Goal: Register for event/course

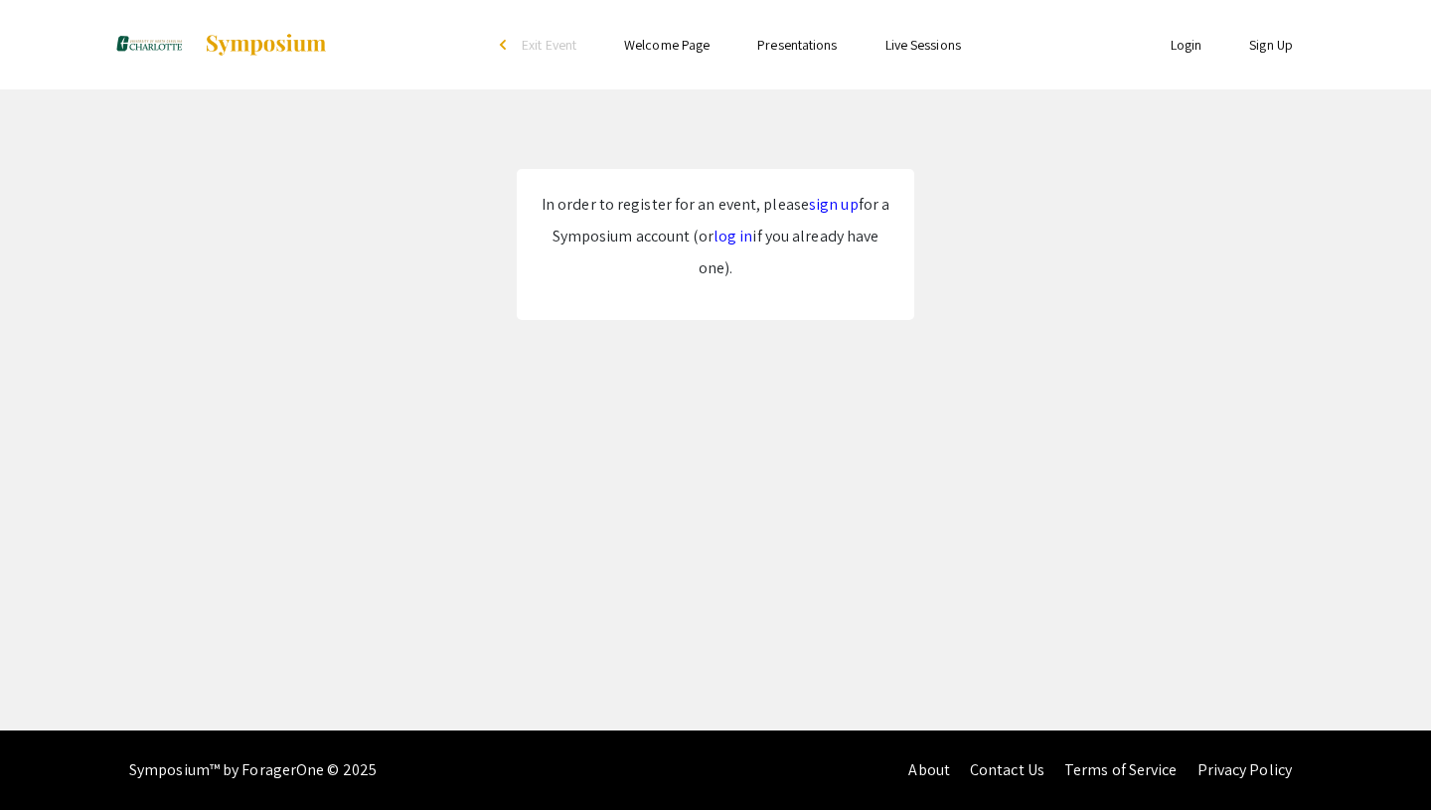
click at [821, 208] on link "sign up" at bounding box center [834, 204] width 50 height 21
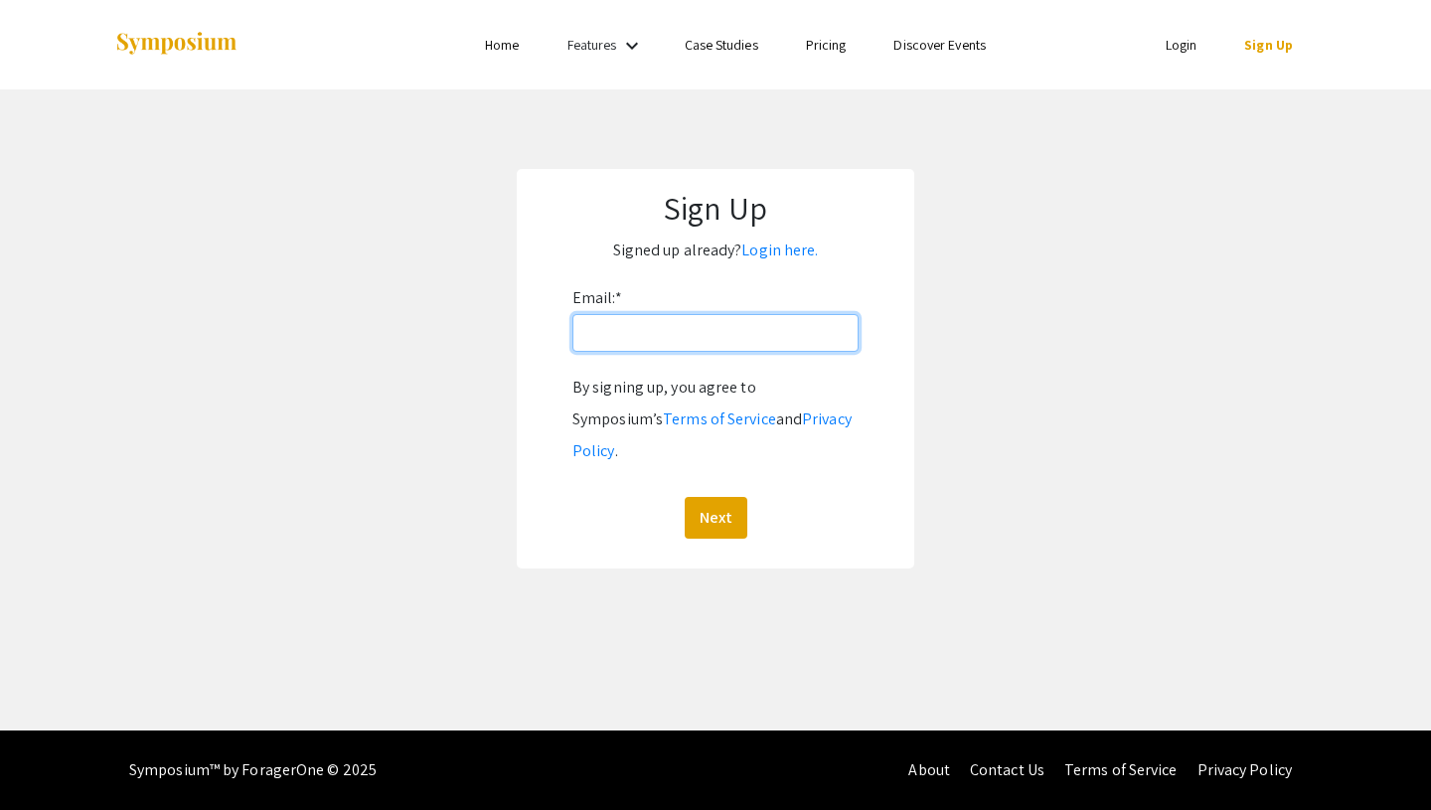
click at [778, 337] on input "Email: *" at bounding box center [715, 333] width 286 height 38
type input "[EMAIL_ADDRESS][DOMAIN_NAME]"
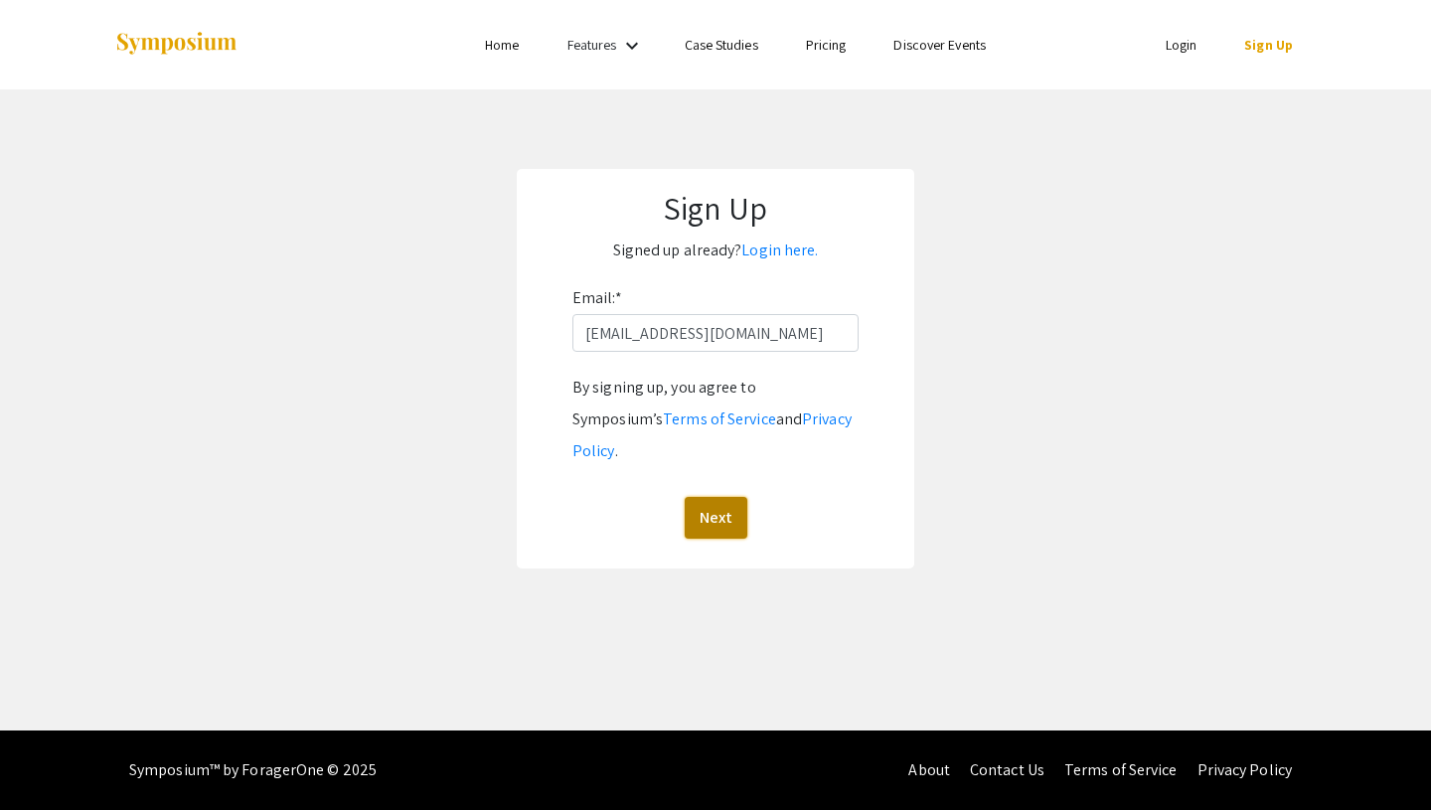
click at [724, 497] on button "Next" at bounding box center [716, 518] width 63 height 42
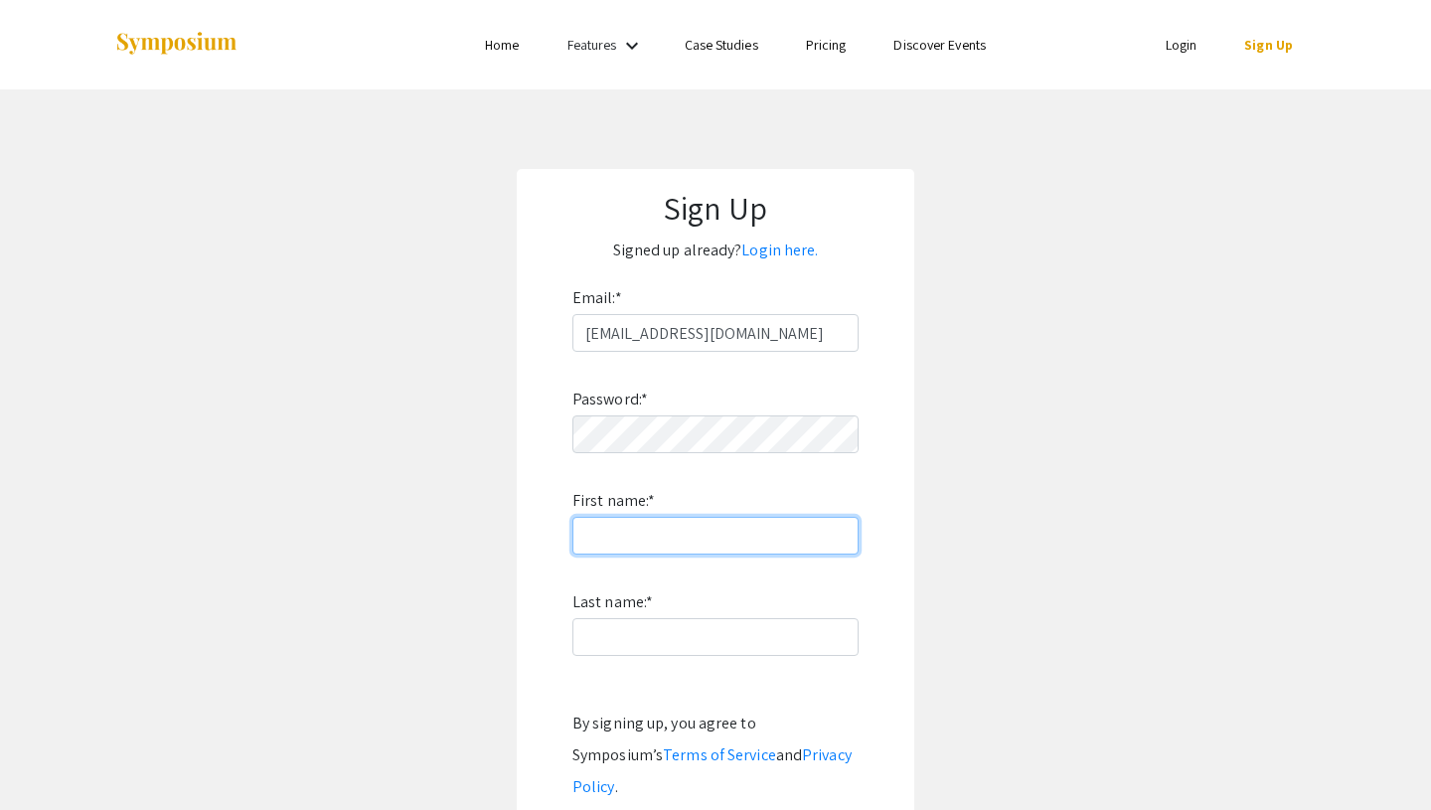
click at [739, 535] on input "First name: *" at bounding box center [715, 536] width 286 height 38
type input "Lelana"
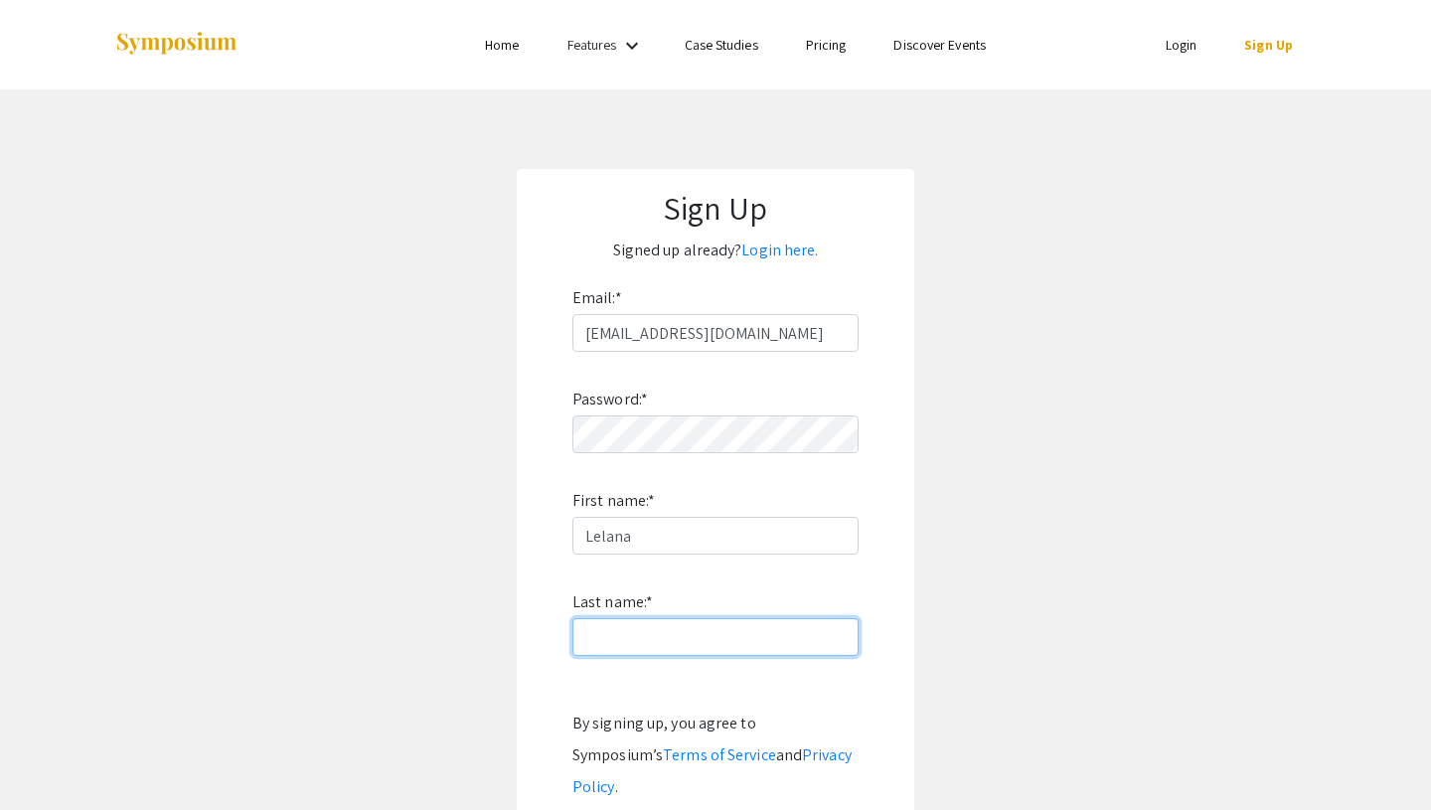
click at [610, 630] on input "Last name: *" at bounding box center [715, 637] width 286 height 38
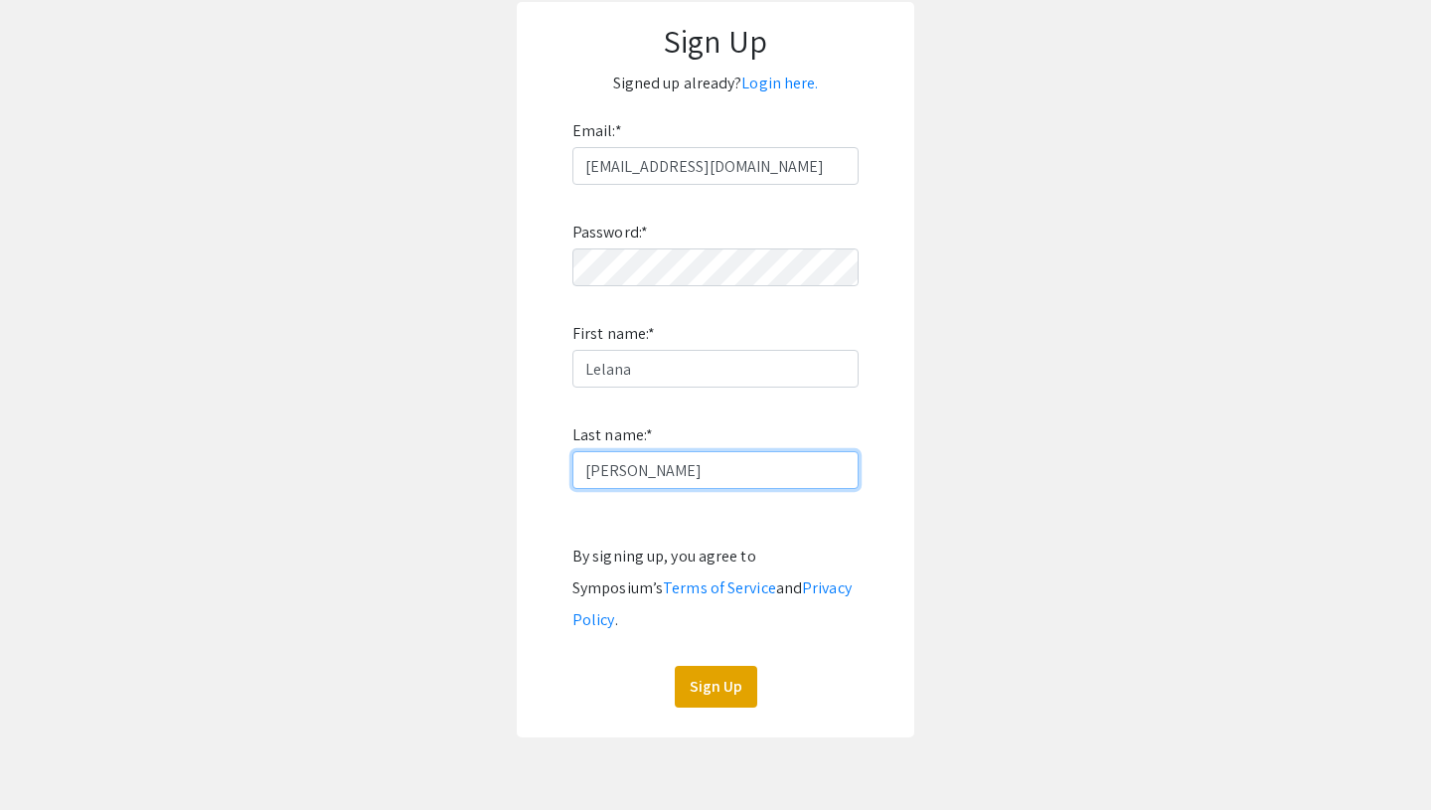
scroll to position [215, 0]
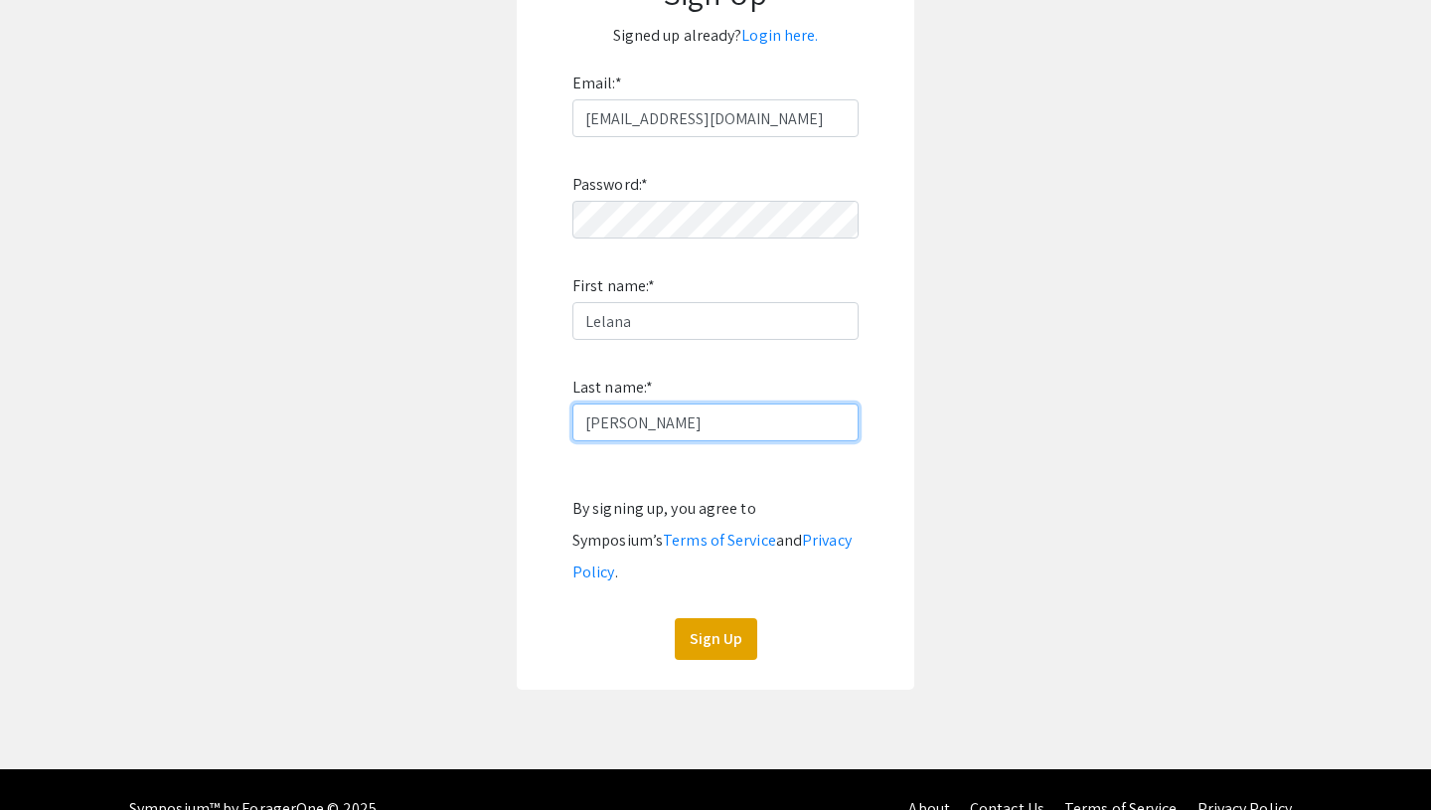
type input "[PERSON_NAME]"
click at [704, 631] on div "Sign Up Signed up already? Login here. Email: * [EMAIL_ADDRESS][PERSON_NAME][DO…" at bounding box center [716, 321] width 398 height 735
click at [717, 626] on button "Sign Up" at bounding box center [716, 639] width 82 height 42
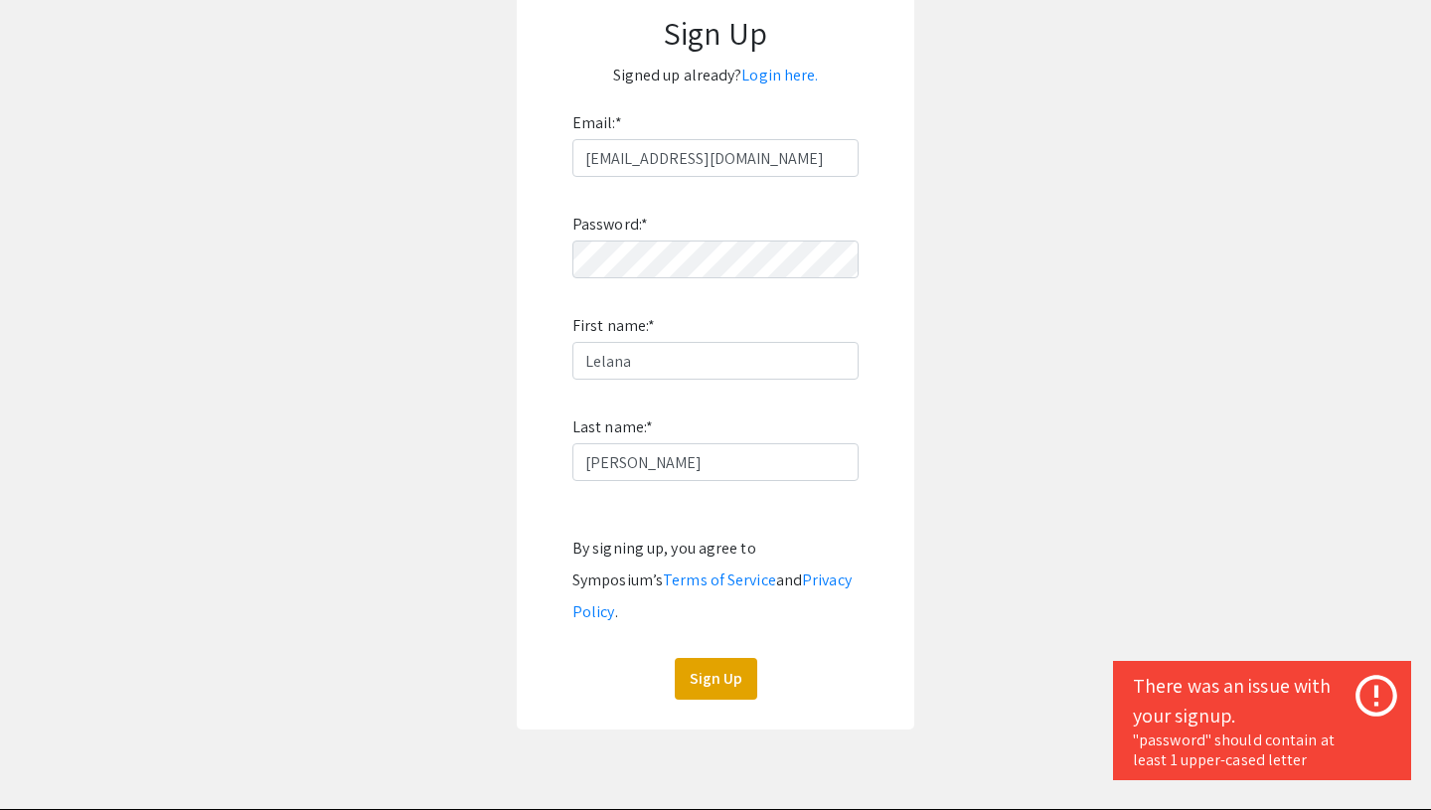
scroll to position [145, 0]
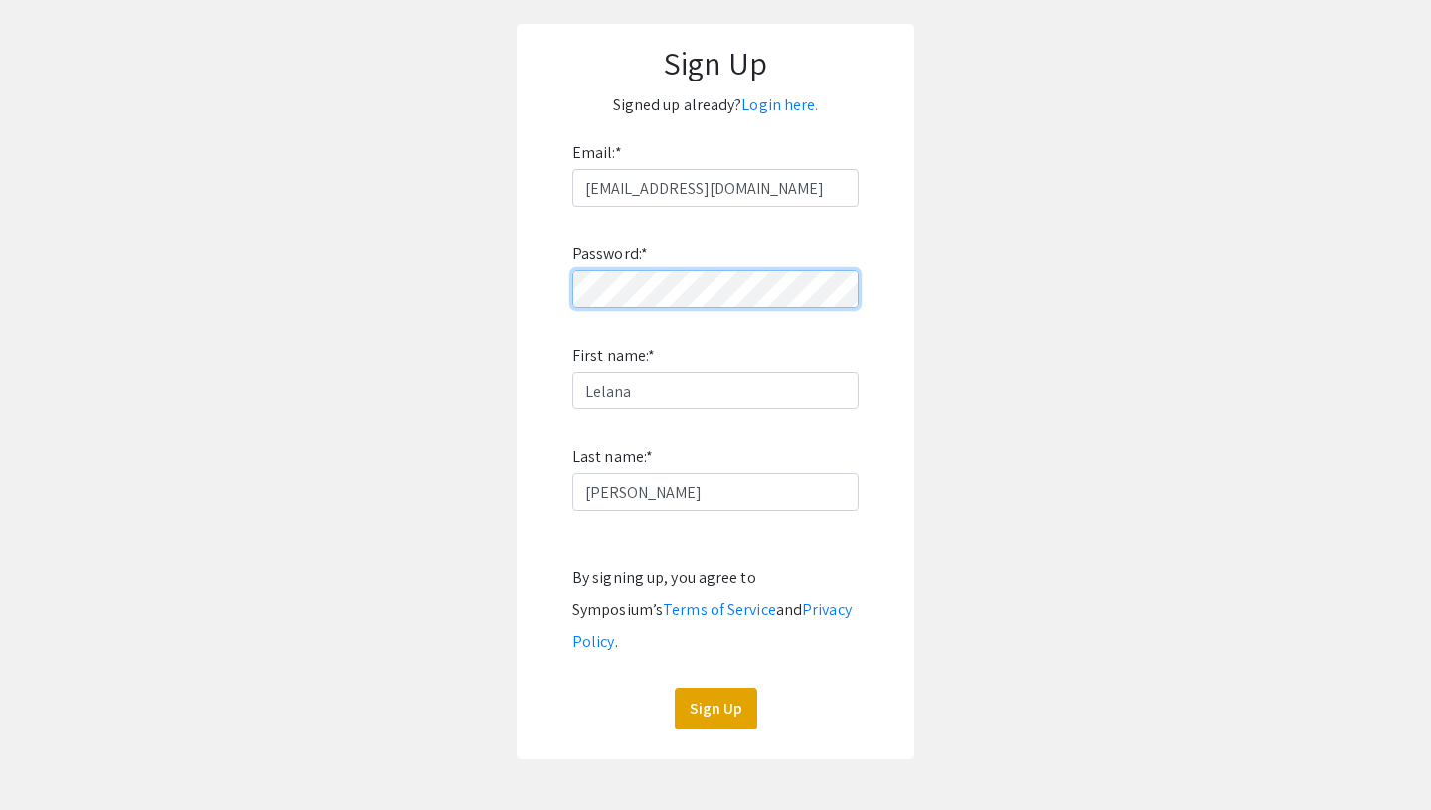
click button "Sign Up" at bounding box center [716, 709] width 82 height 42
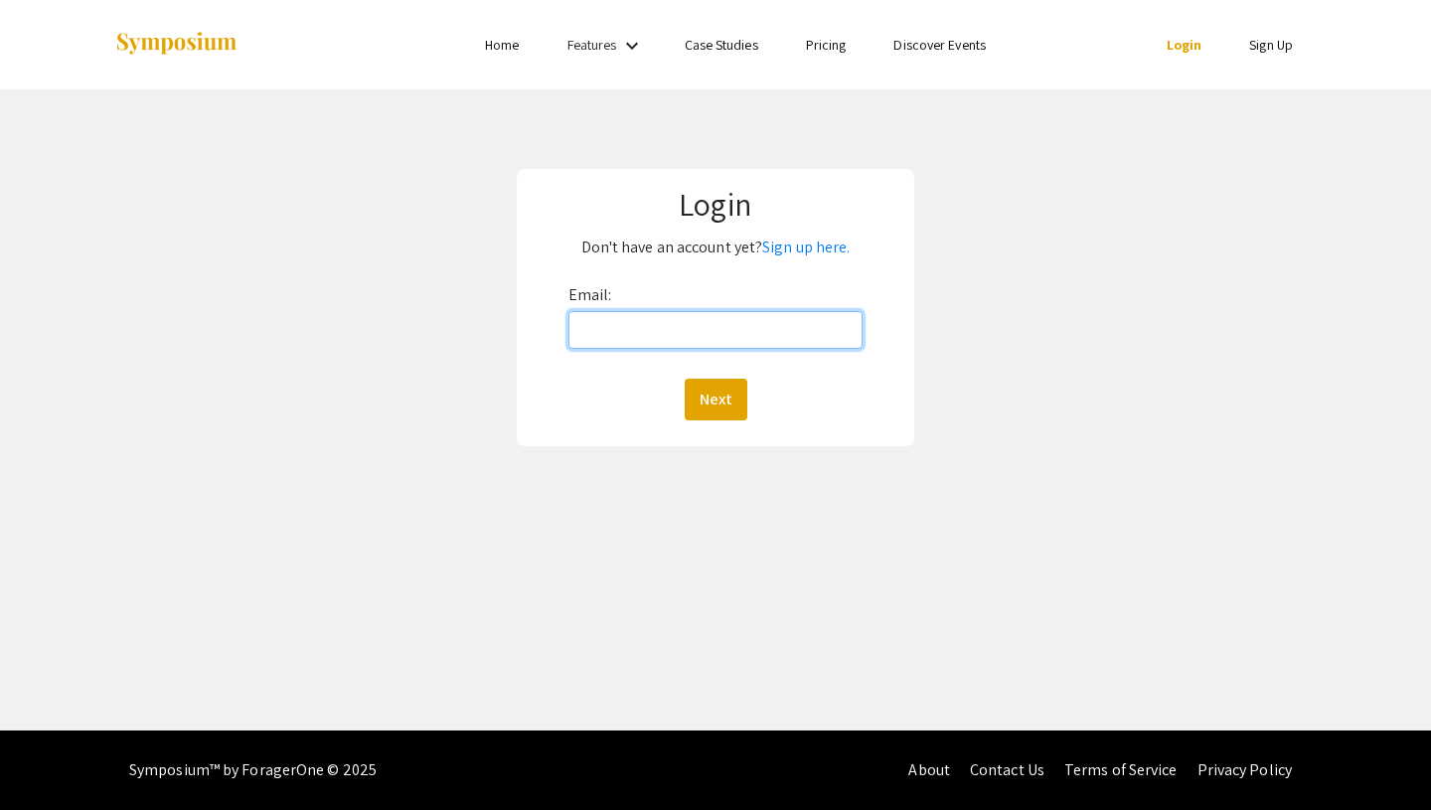
click at [708, 322] on input "Email:" at bounding box center [715, 330] width 295 height 38
type input "[EMAIL_ADDRESS][DOMAIN_NAME]"
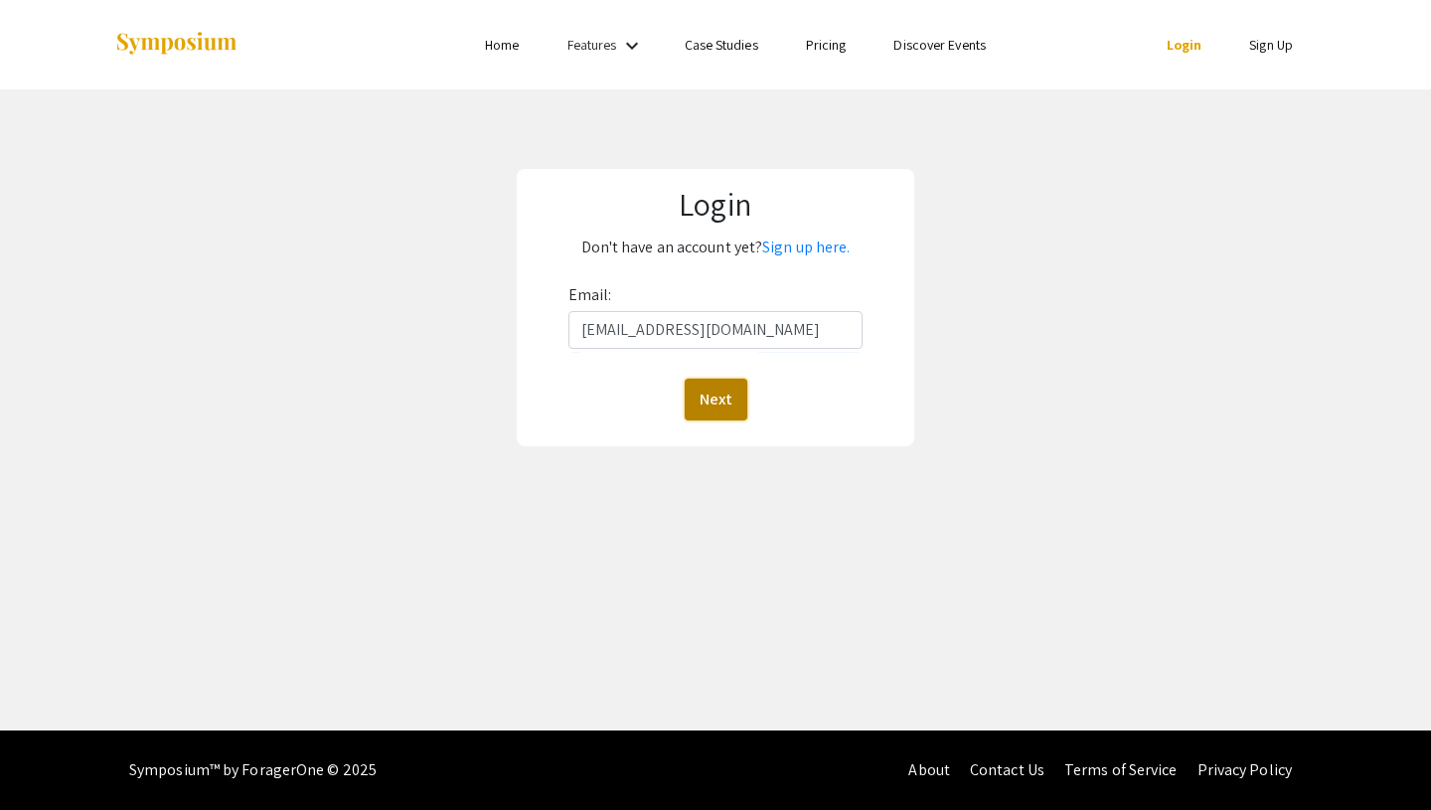
click at [734, 402] on button "Next" at bounding box center [716, 400] width 63 height 42
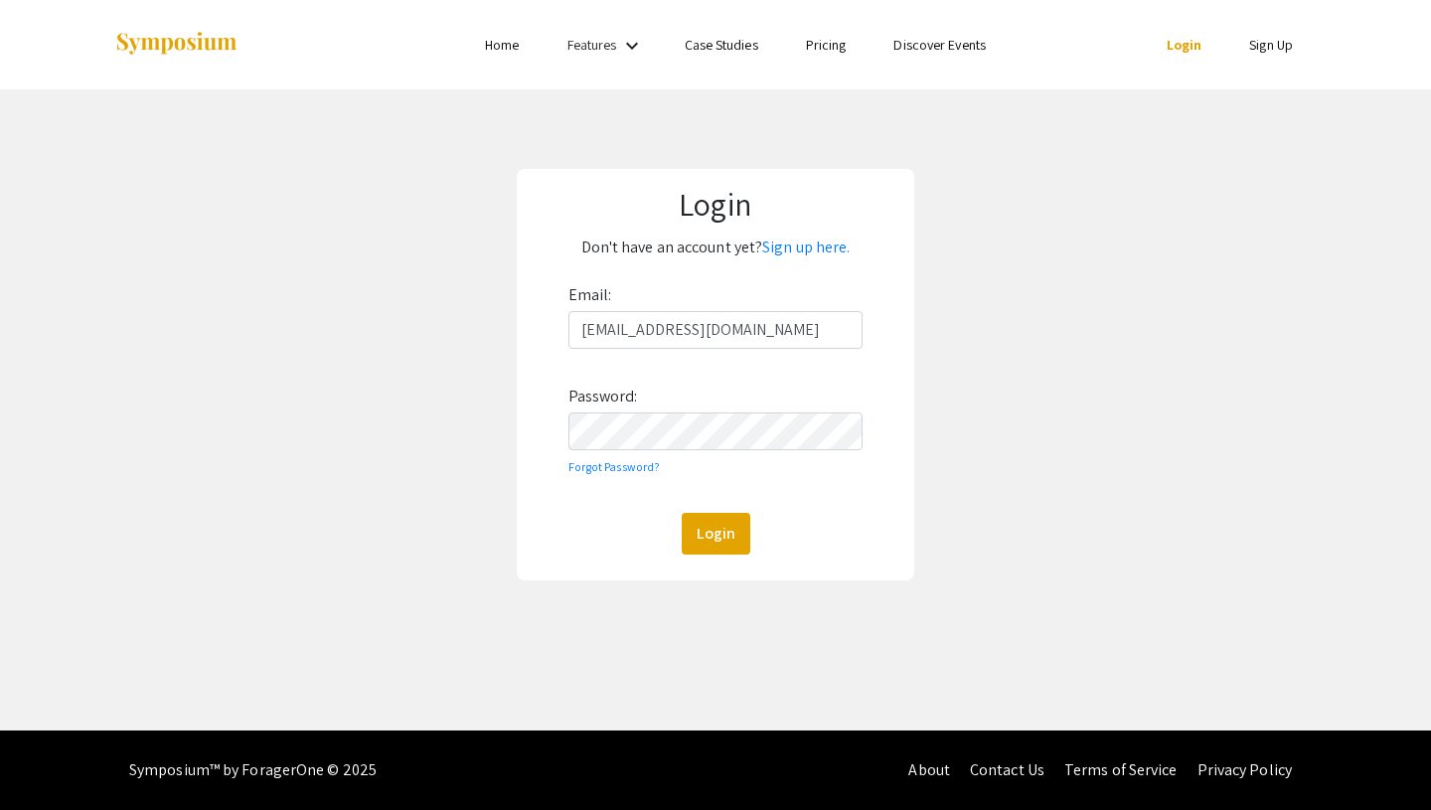
click at [739, 450] on div "Email: ltruong6@charlotte.edu Password: Forgot Password? Login" at bounding box center [715, 416] width 295 height 275
click at [732, 409] on div "Email: ltruong6@charlotte.edu Password: Forgot Password? Login" at bounding box center [715, 416] width 295 height 275
click at [682, 513] on button "Login" at bounding box center [716, 534] width 69 height 42
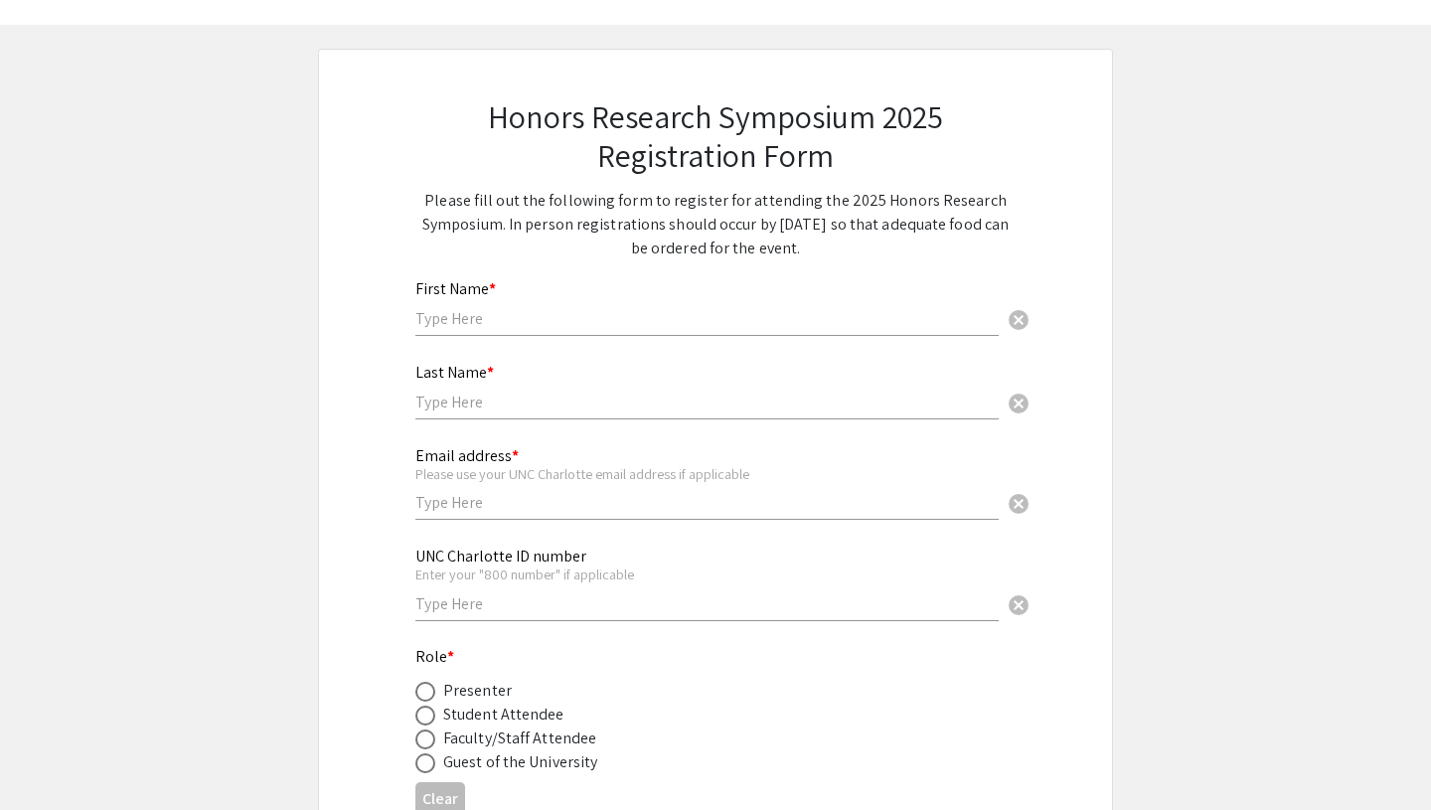
scroll to position [71, 0]
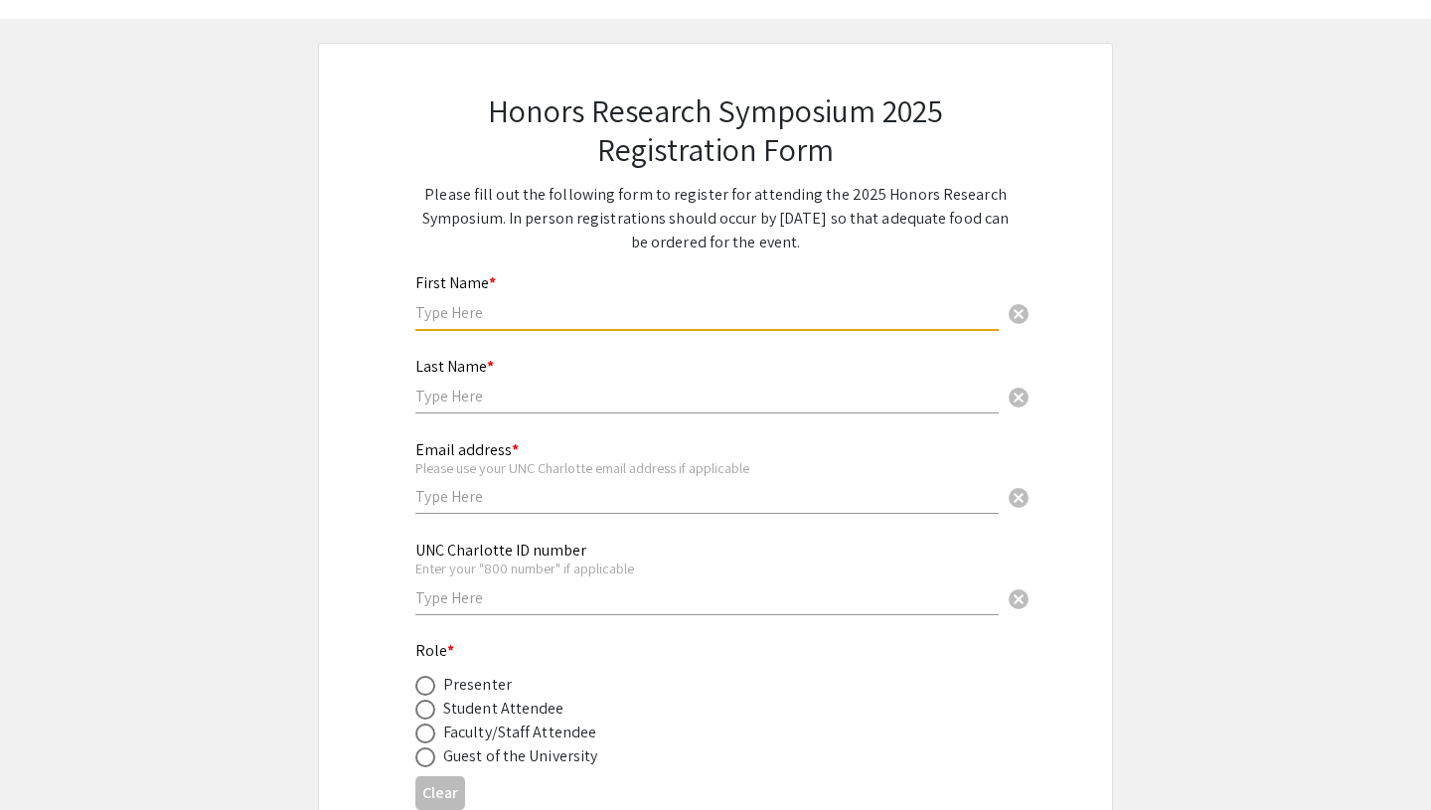
click at [492, 307] on input "text" at bounding box center [706, 312] width 583 height 21
type input "Lelana"
click at [469, 395] on input "text" at bounding box center [706, 396] width 583 height 21
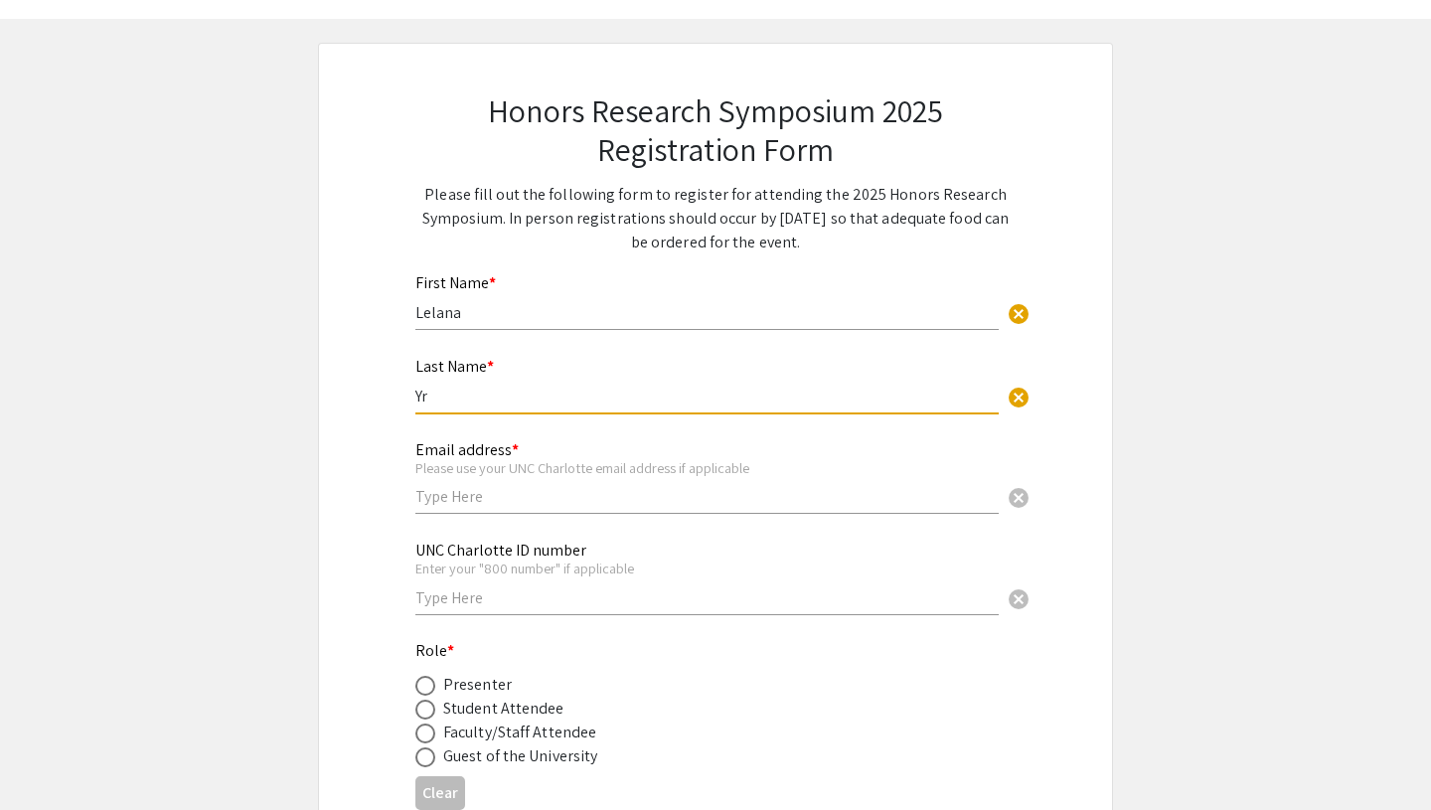
type input "Y"
type input "[PERSON_NAME]"
click at [444, 503] on input "text" at bounding box center [706, 496] width 583 height 21
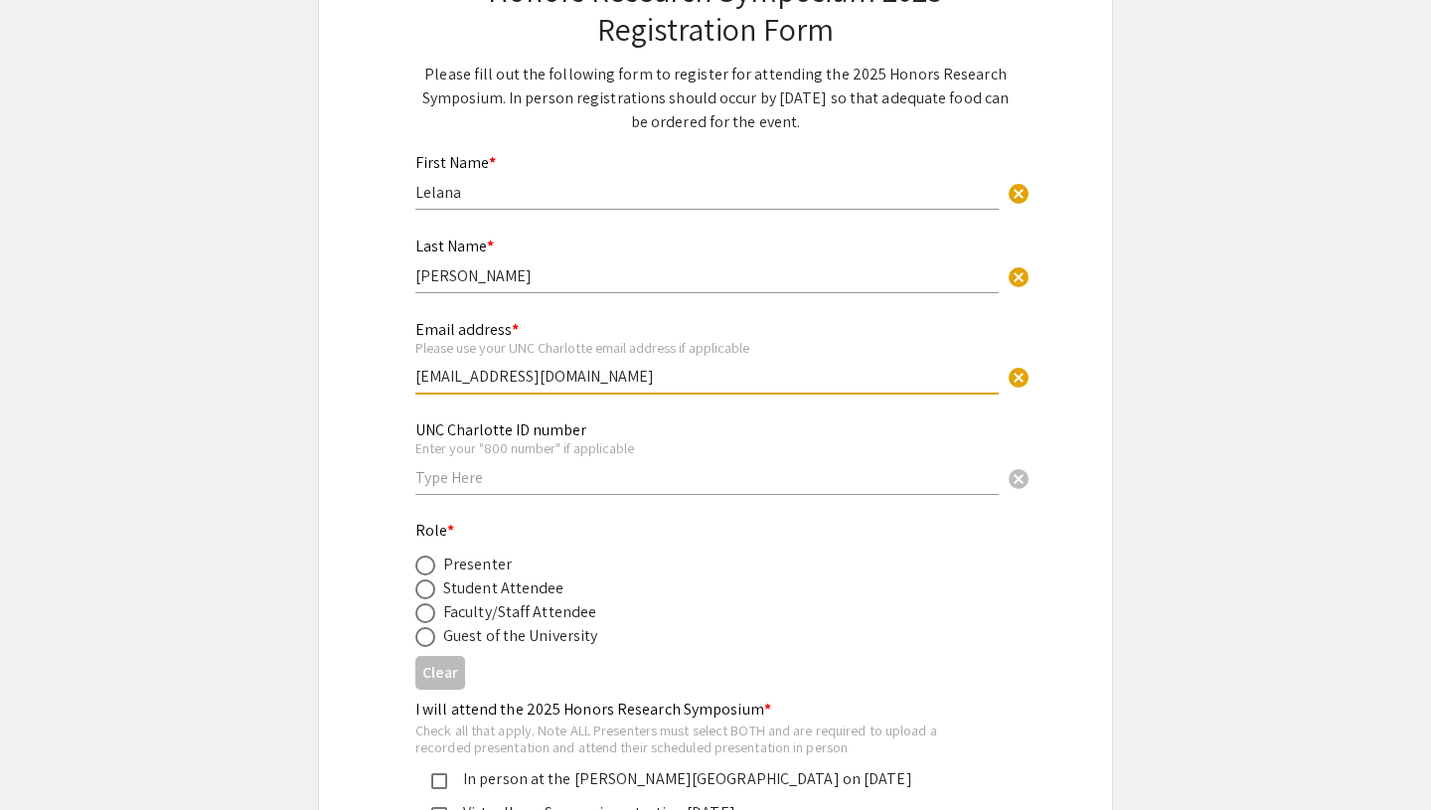
scroll to position [229, 0]
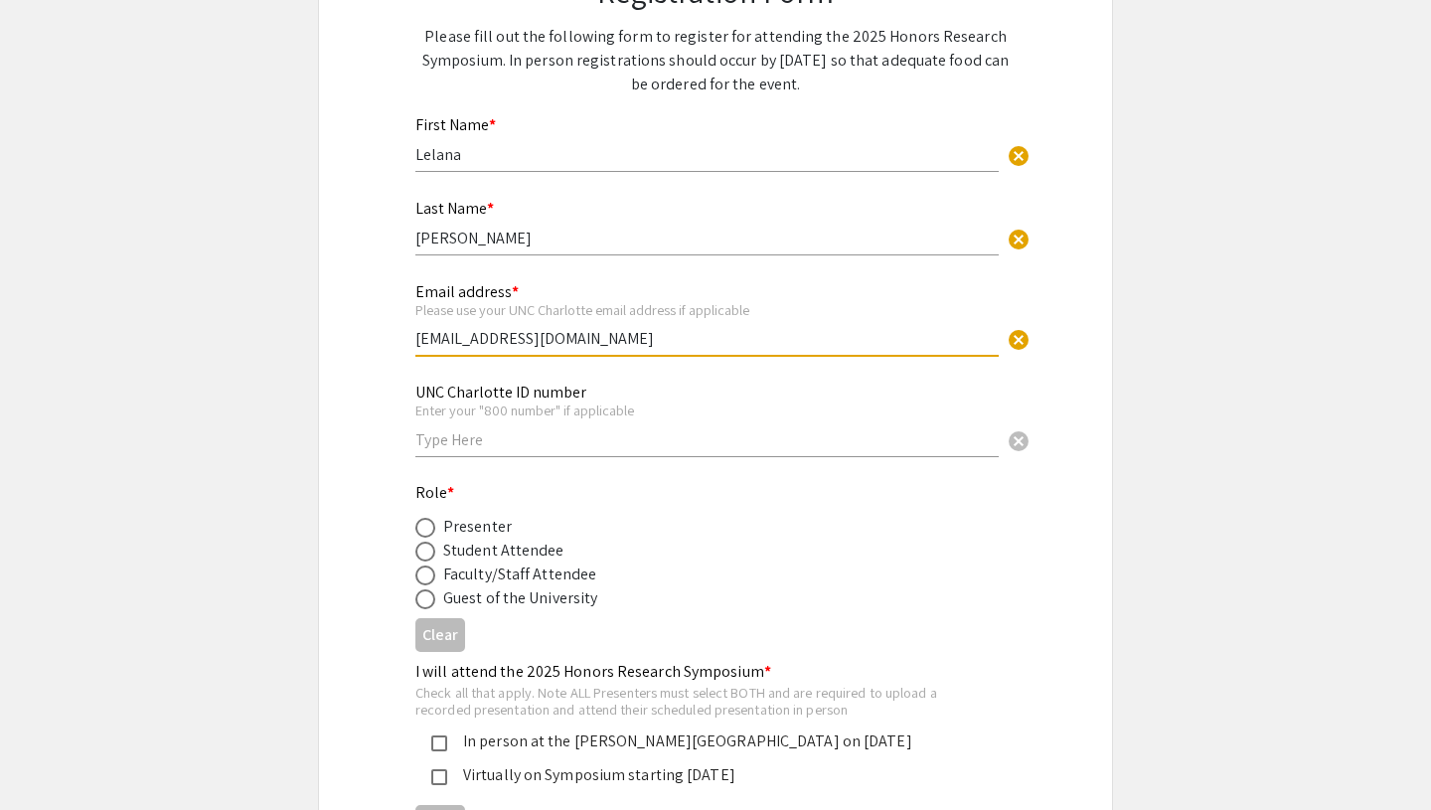
type input "[EMAIL_ADDRESS][DOMAIN_NAME]"
click at [441, 435] on input "text" at bounding box center [706, 439] width 583 height 21
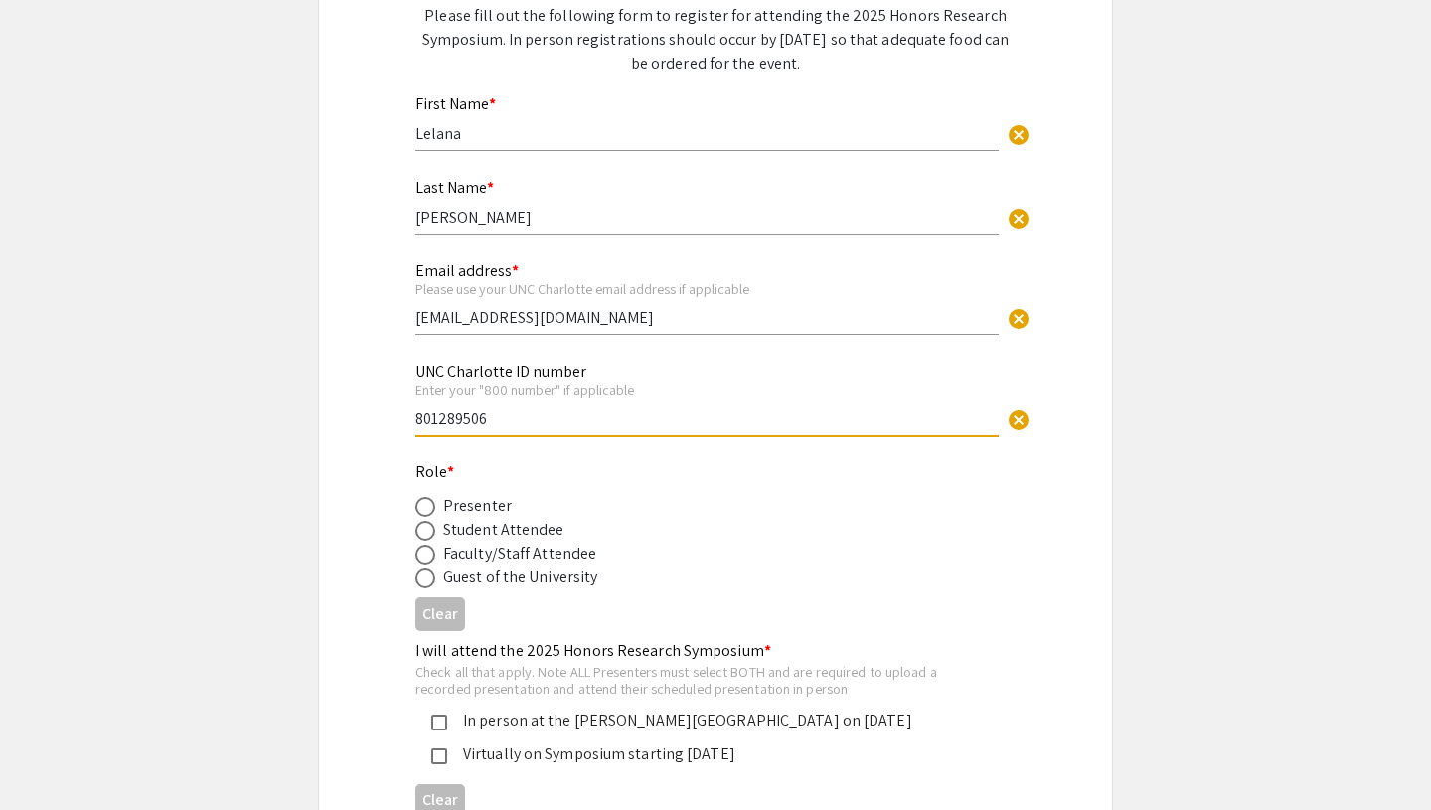
scroll to position [278, 0]
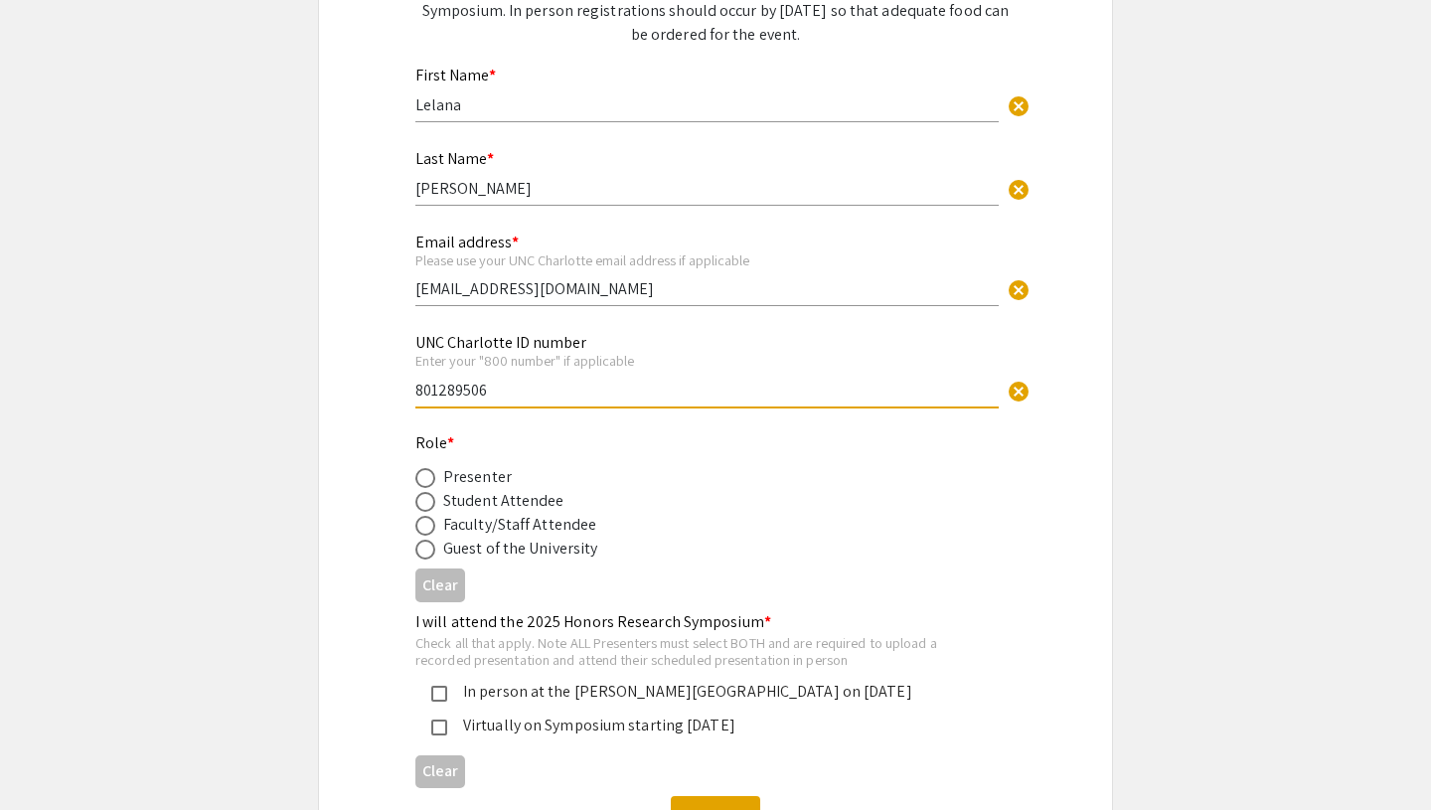
type input "801289506"
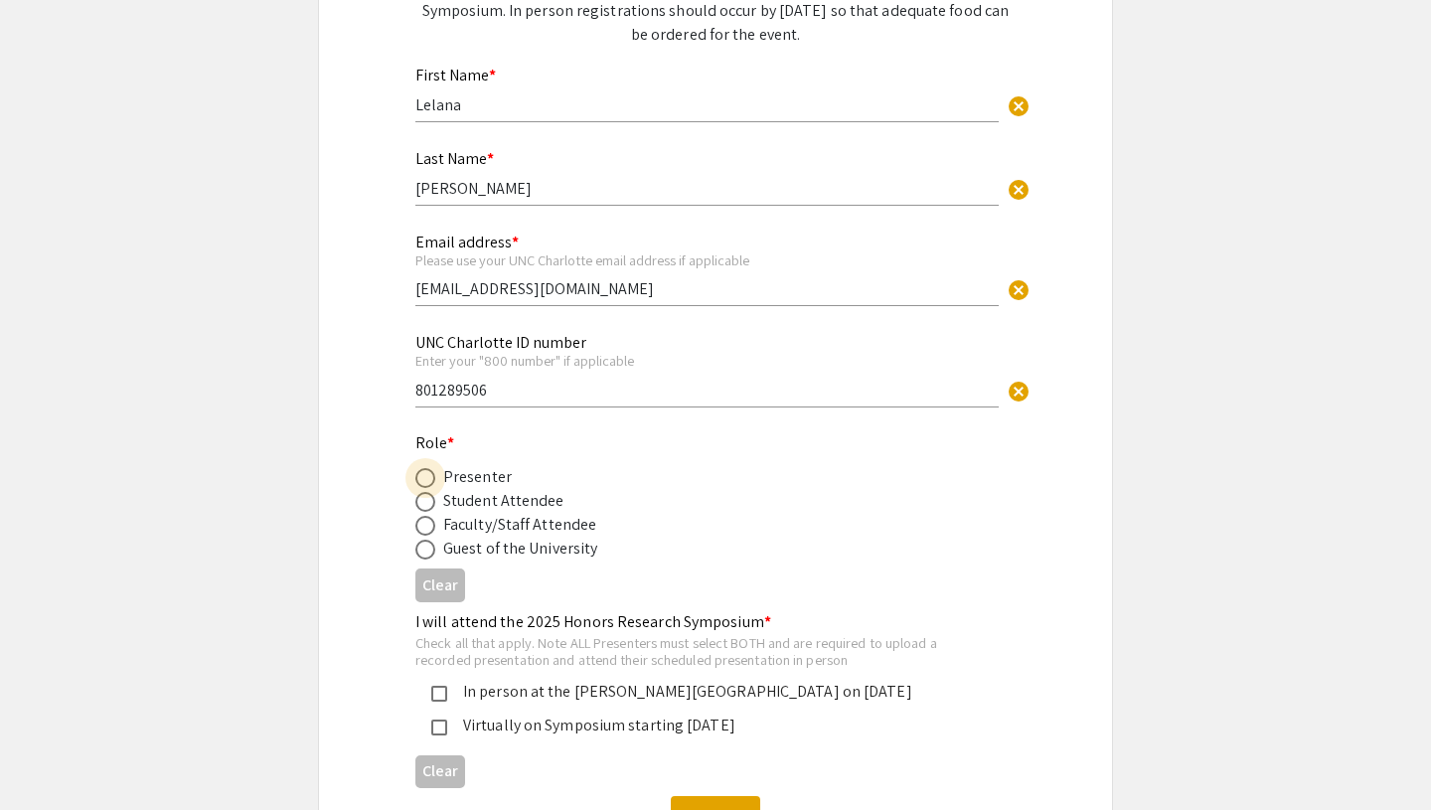
click at [433, 477] on span at bounding box center [425, 478] width 20 height 20
click at [433, 477] on input "radio" at bounding box center [425, 478] width 20 height 20
radio input "true"
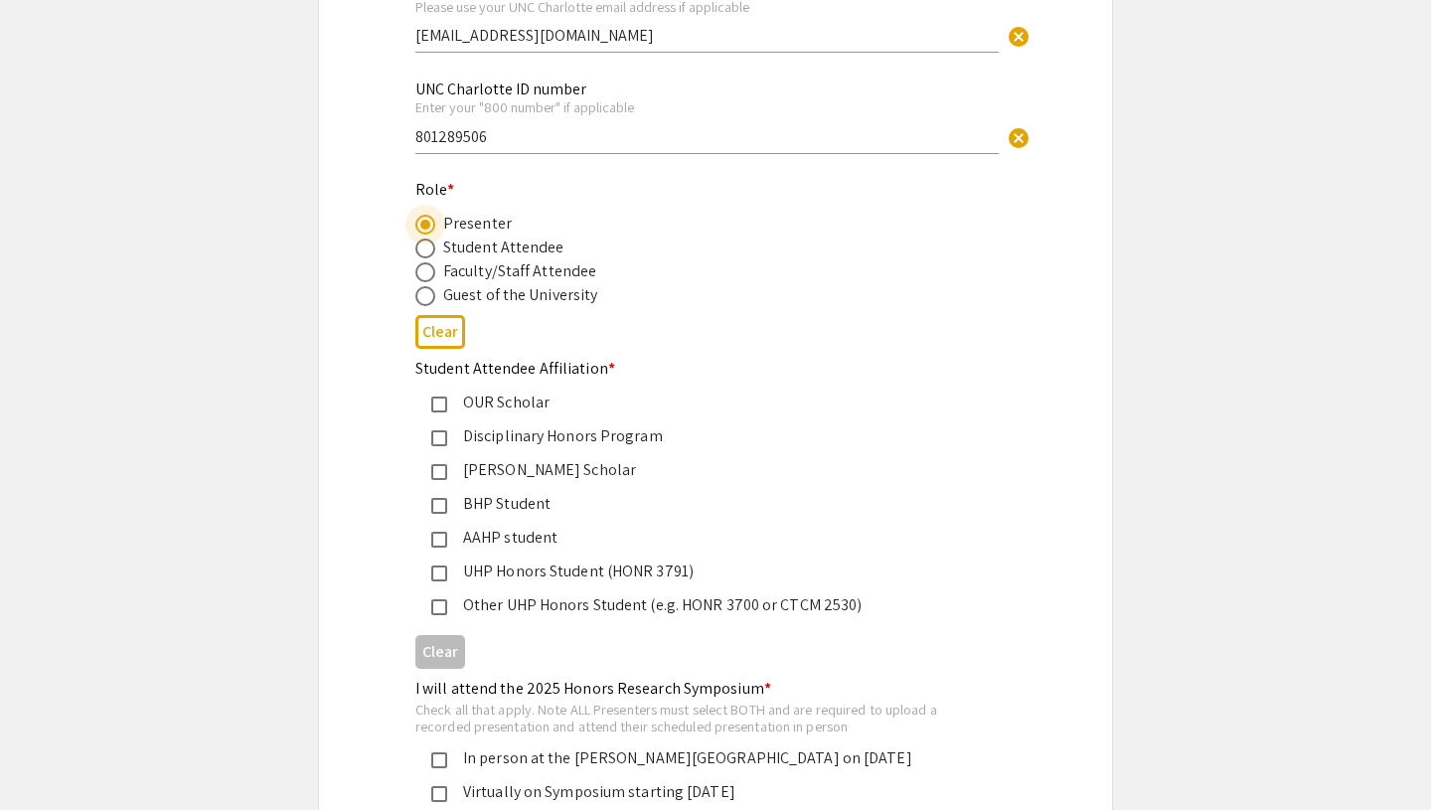
scroll to position [540, 0]
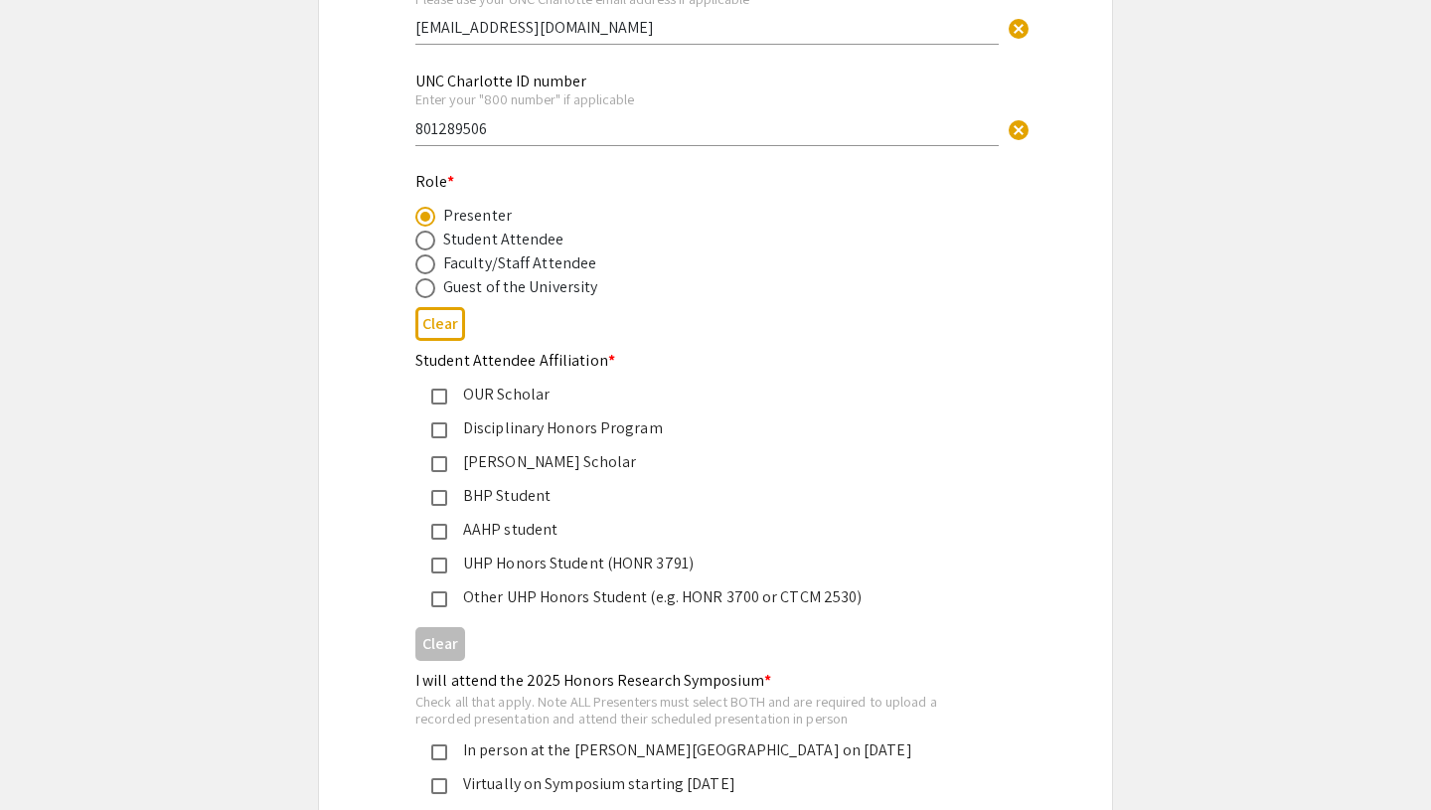
click at [437, 430] on mat-pseudo-checkbox at bounding box center [439, 430] width 16 height 16
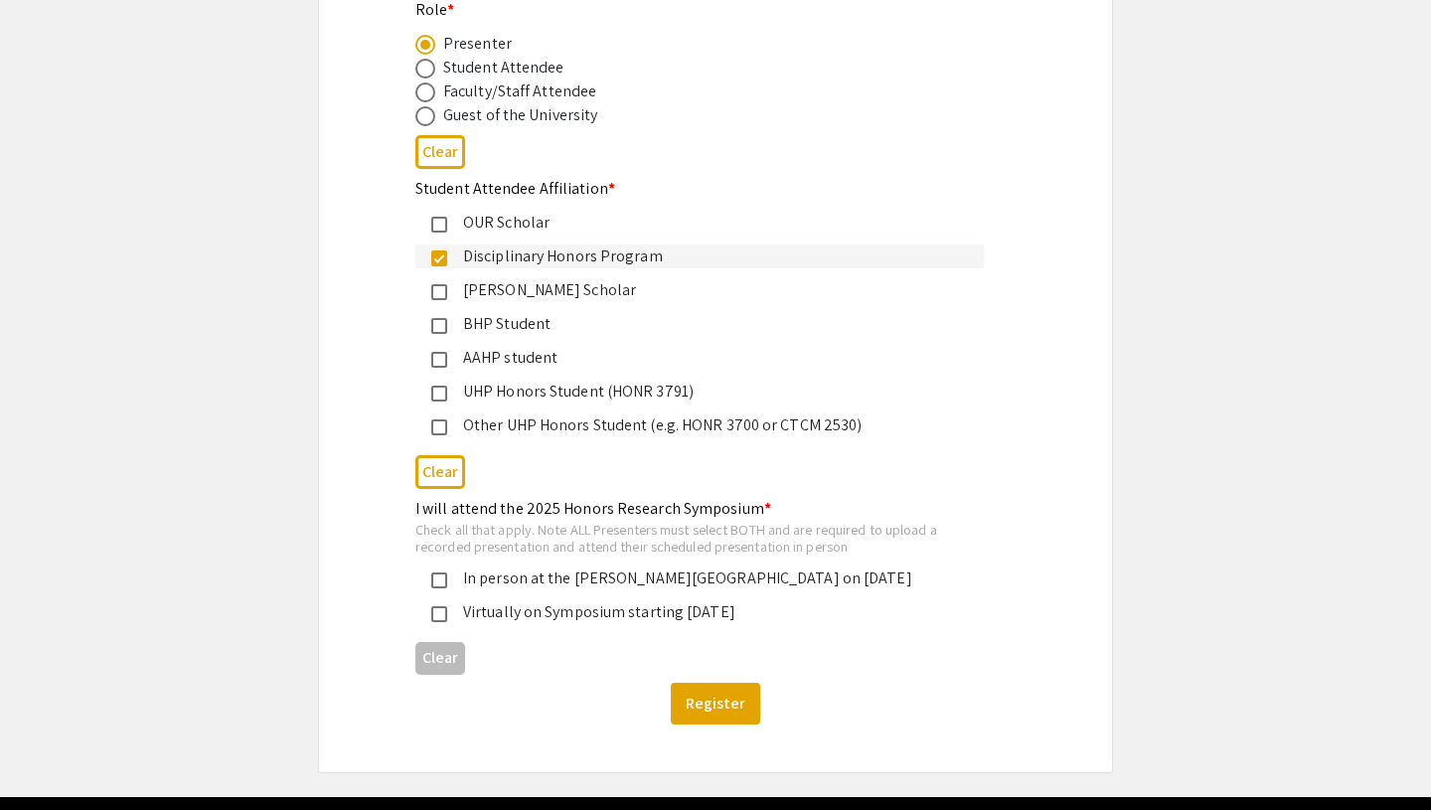
scroll to position [698, 0]
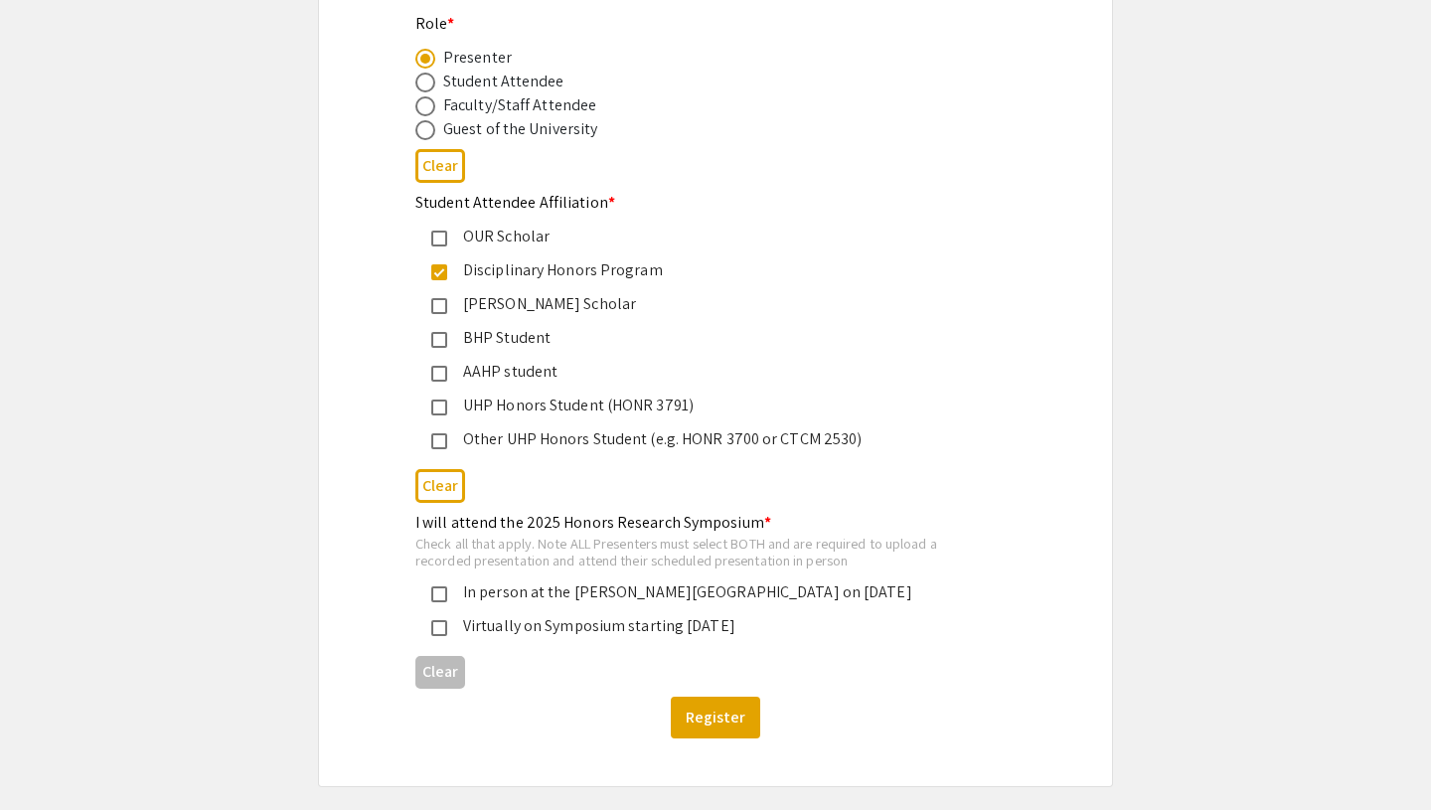
click at [438, 442] on mat-pseudo-checkbox at bounding box center [439, 441] width 16 height 16
click at [443, 437] on mat-pseudo-checkbox at bounding box center [439, 441] width 16 height 16
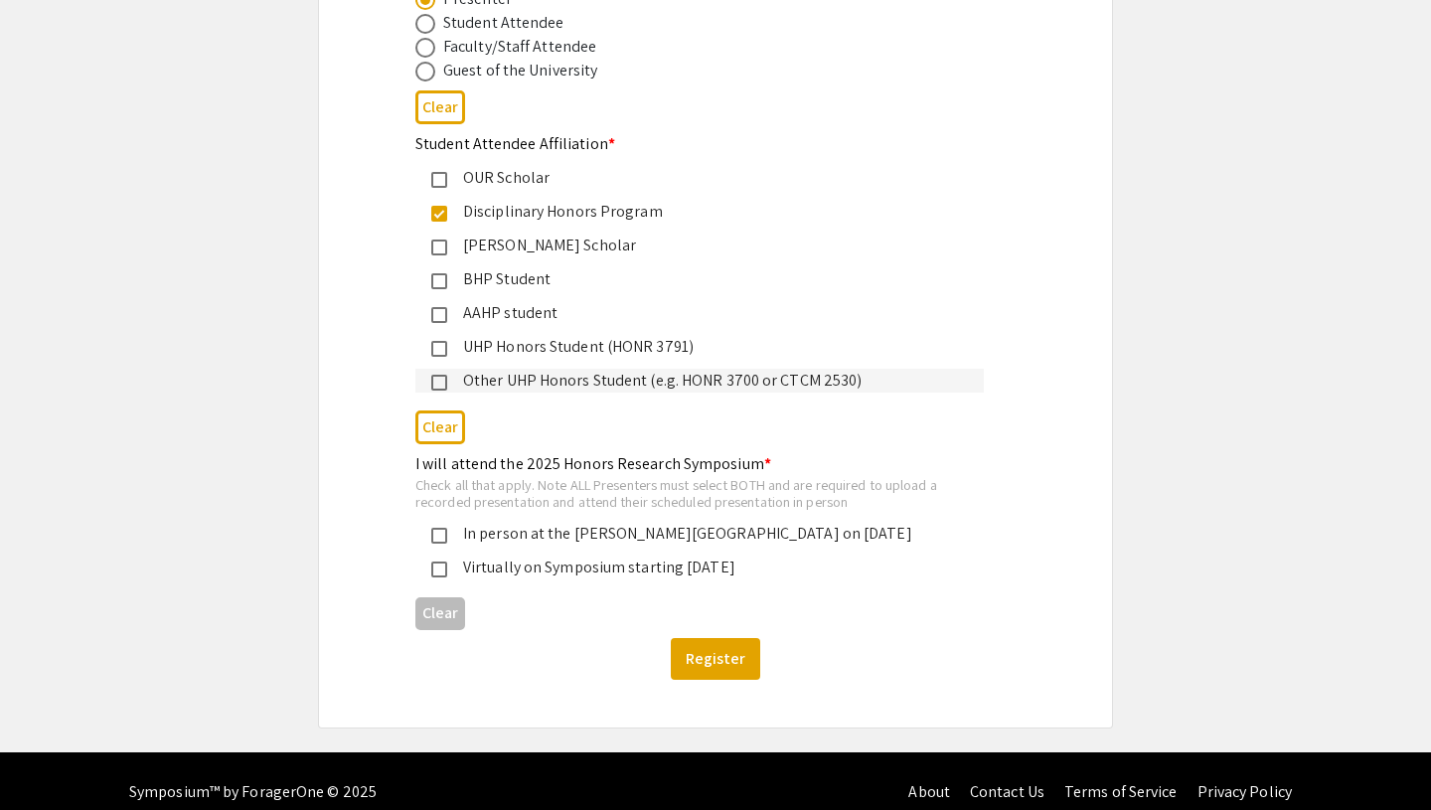
scroll to position [761, 0]
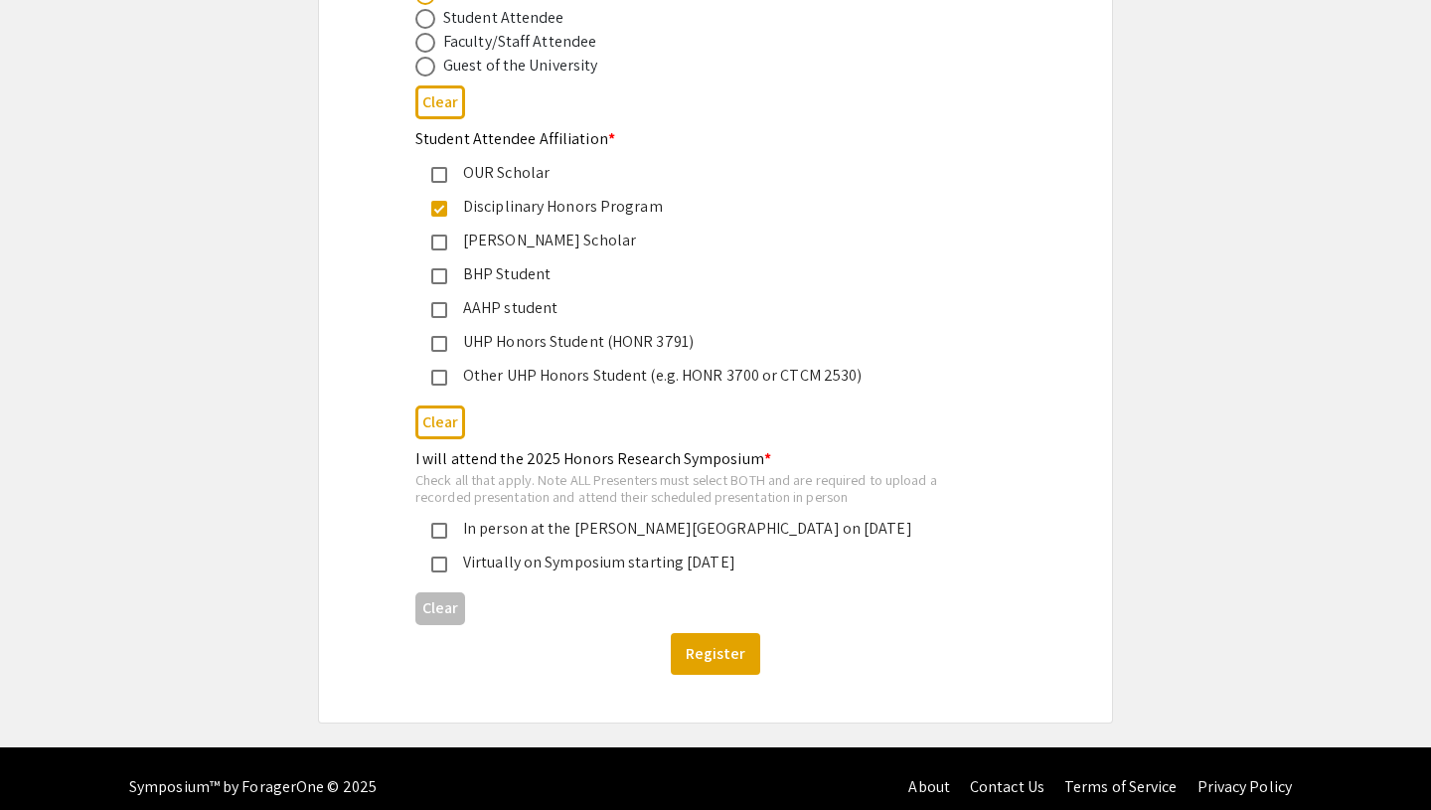
click at [448, 532] on div "In person at the DuBois Center on November 21, 2025" at bounding box center [707, 529] width 521 height 24
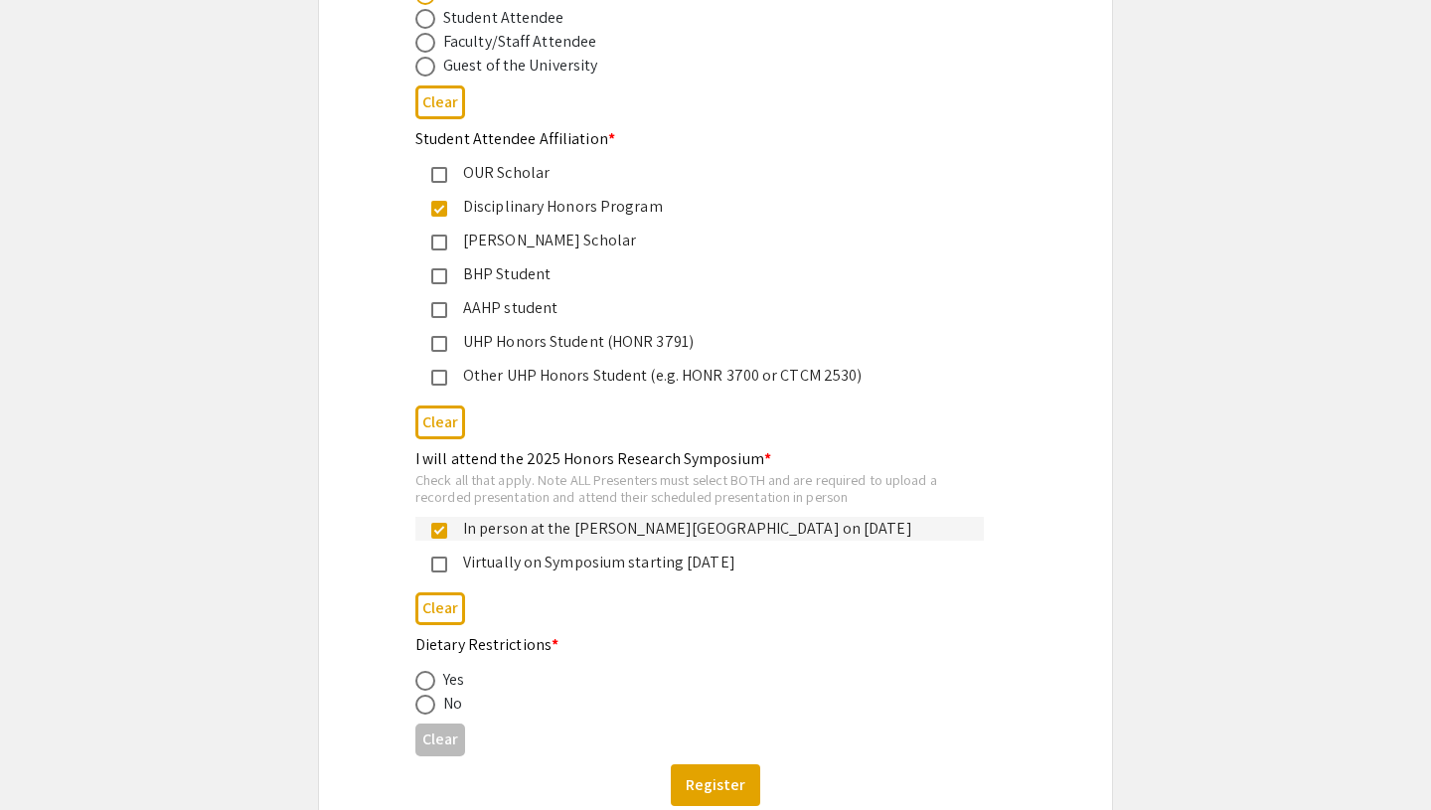
scroll to position [832, 0]
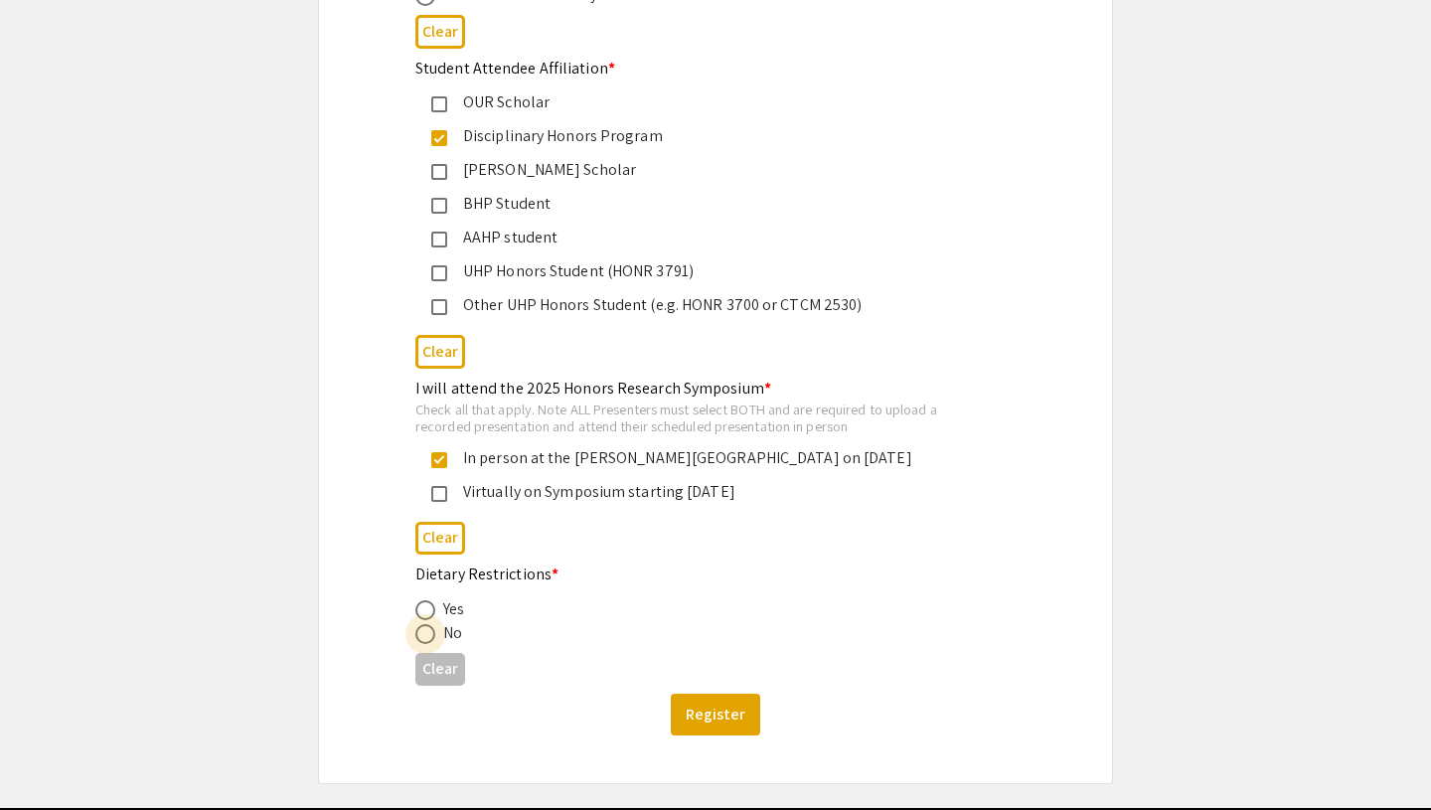
click at [430, 635] on span at bounding box center [425, 634] width 20 height 20
click at [430, 635] on input "radio" at bounding box center [425, 634] width 20 height 20
radio input "true"
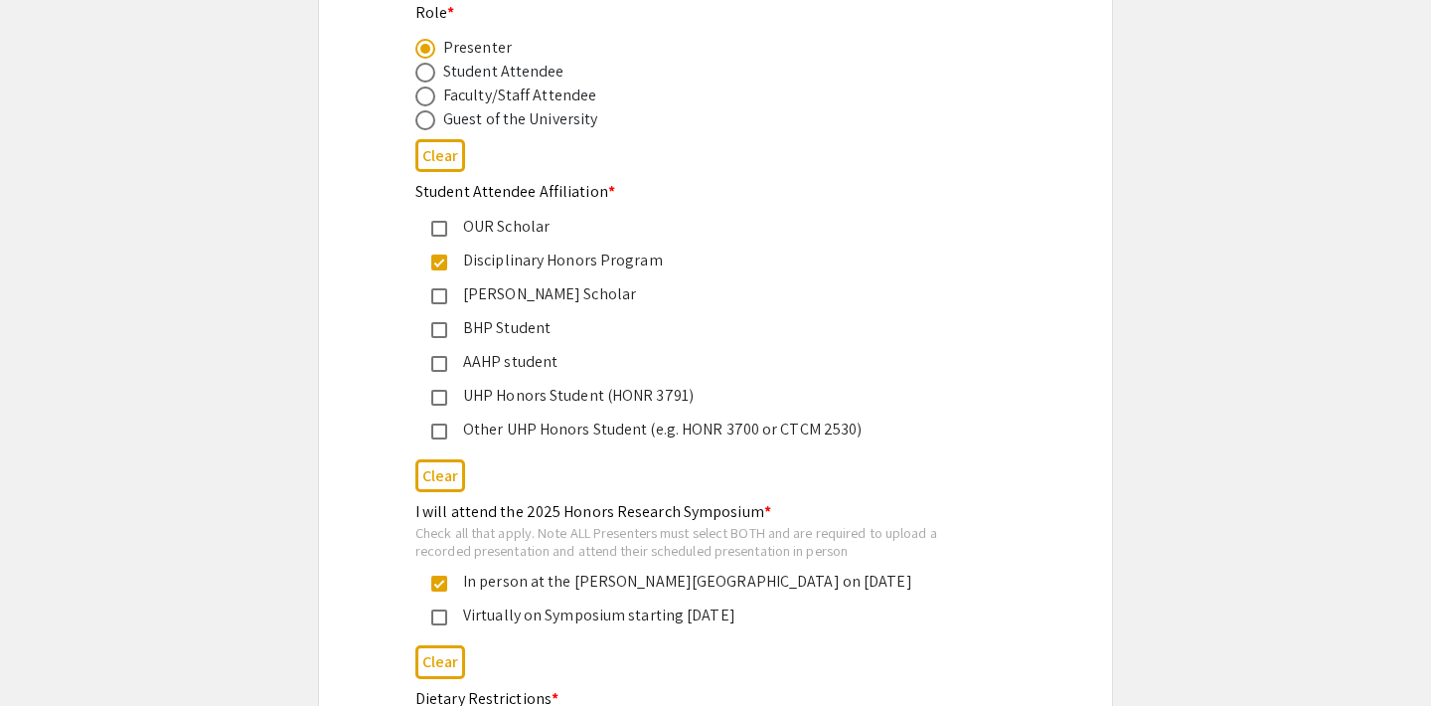
scroll to position [710, 0]
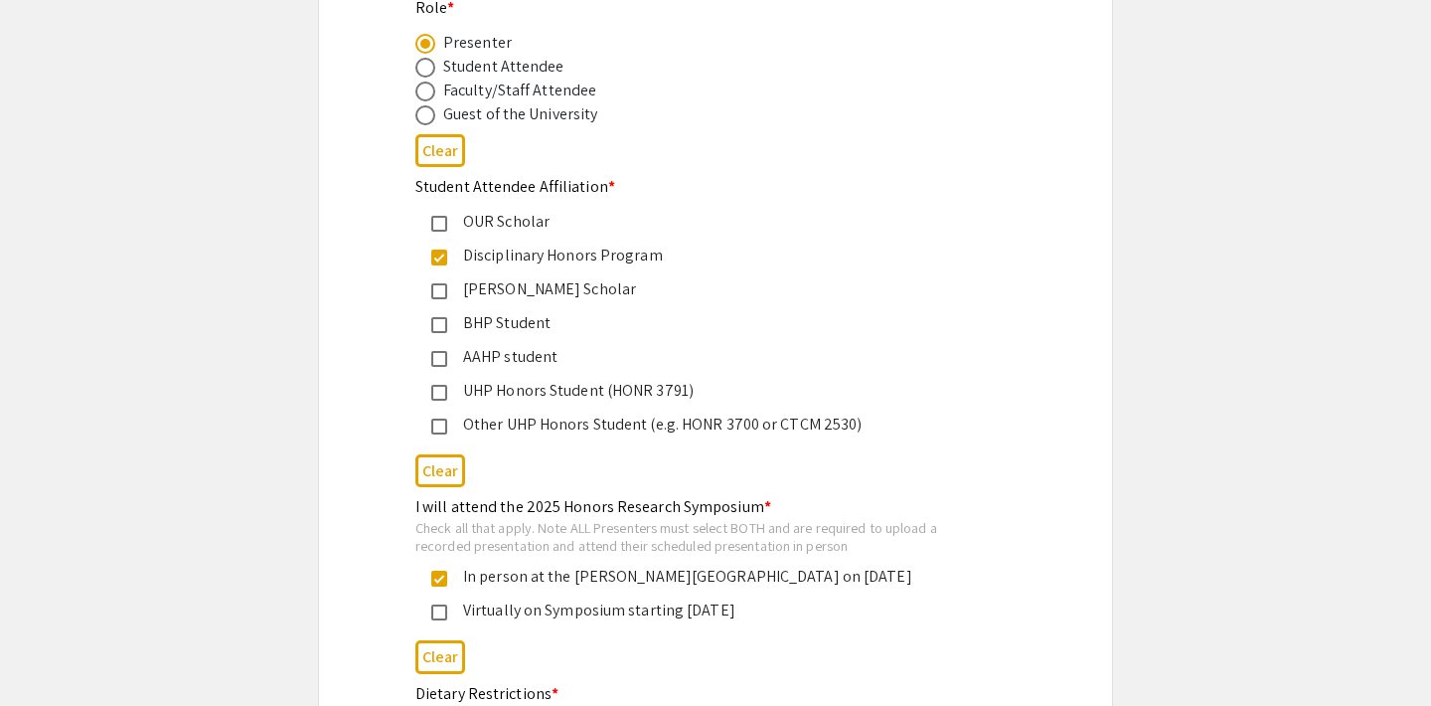
click at [642, 392] on div "UHP Honors Student (HONR 3791)" at bounding box center [707, 391] width 521 height 24
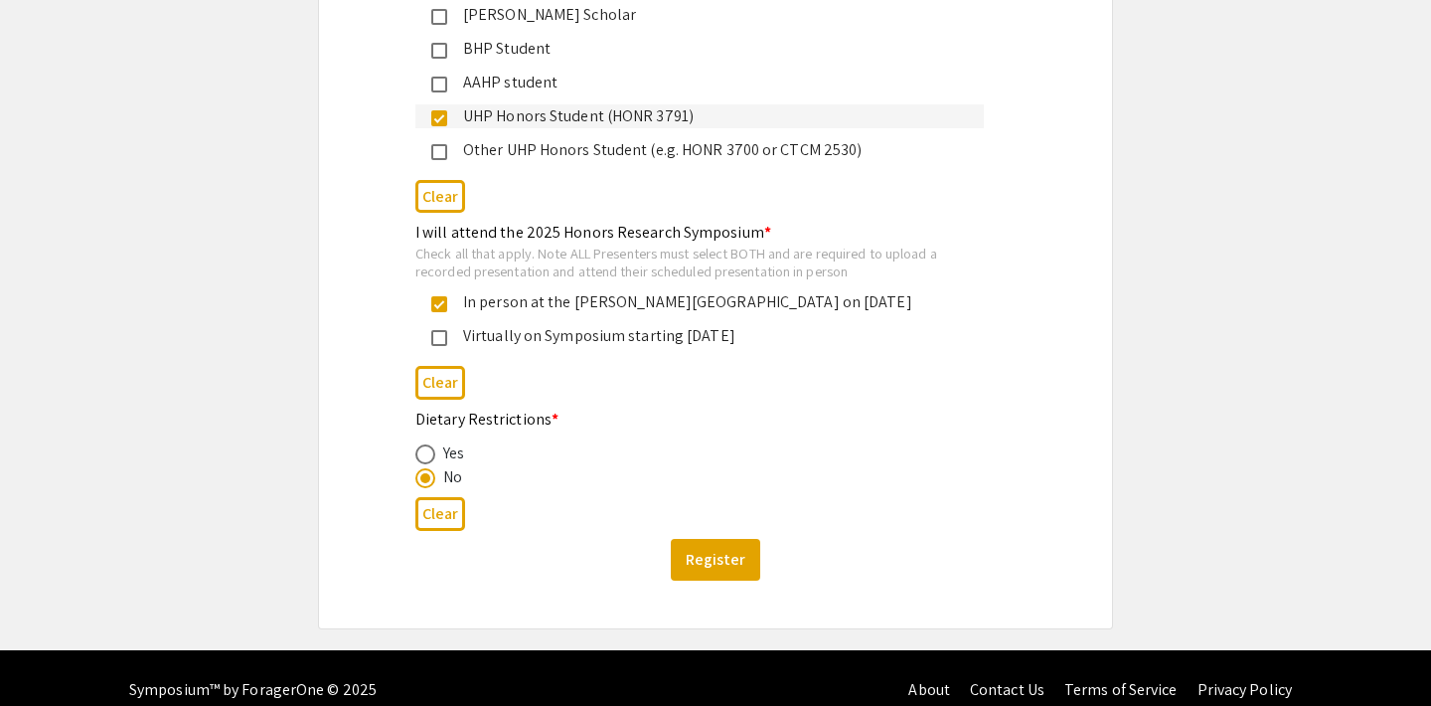
scroll to position [992, 0]
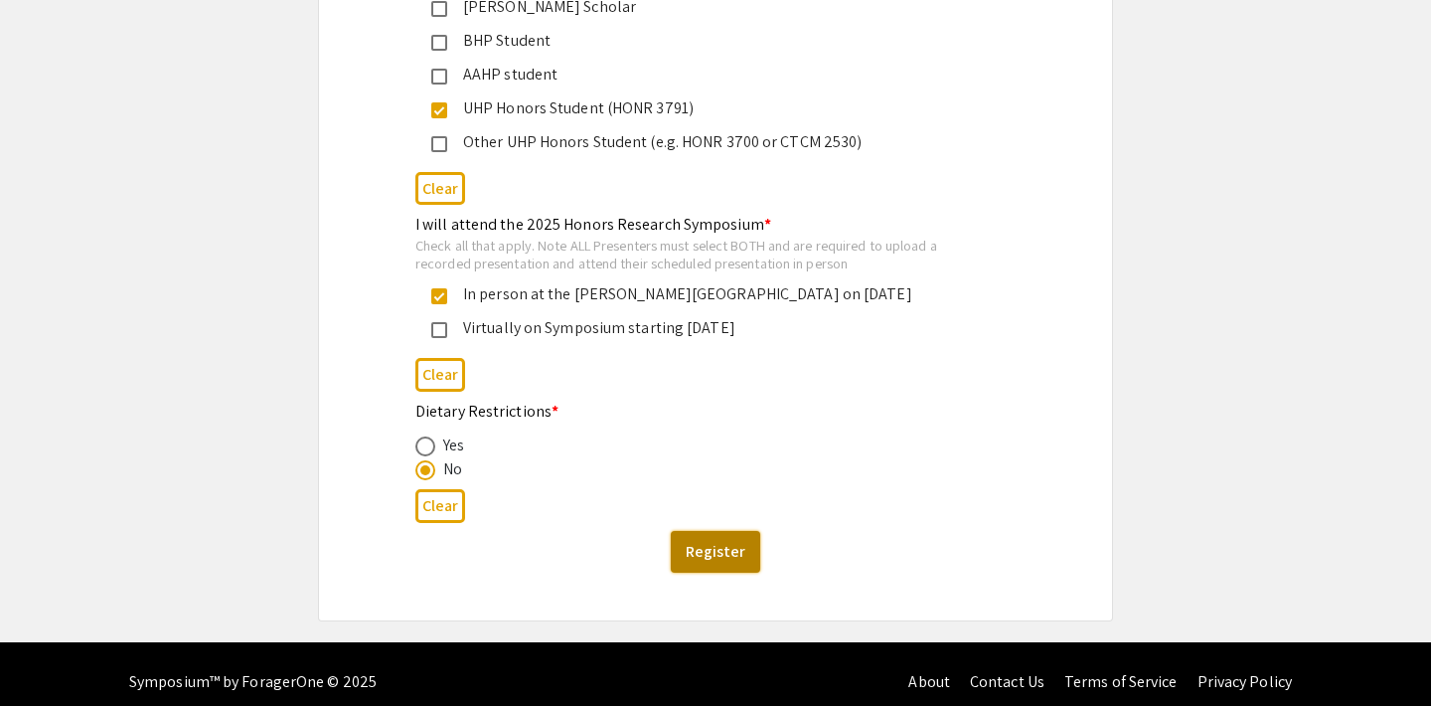
click at [705, 557] on button "Register" at bounding box center [715, 552] width 89 height 42
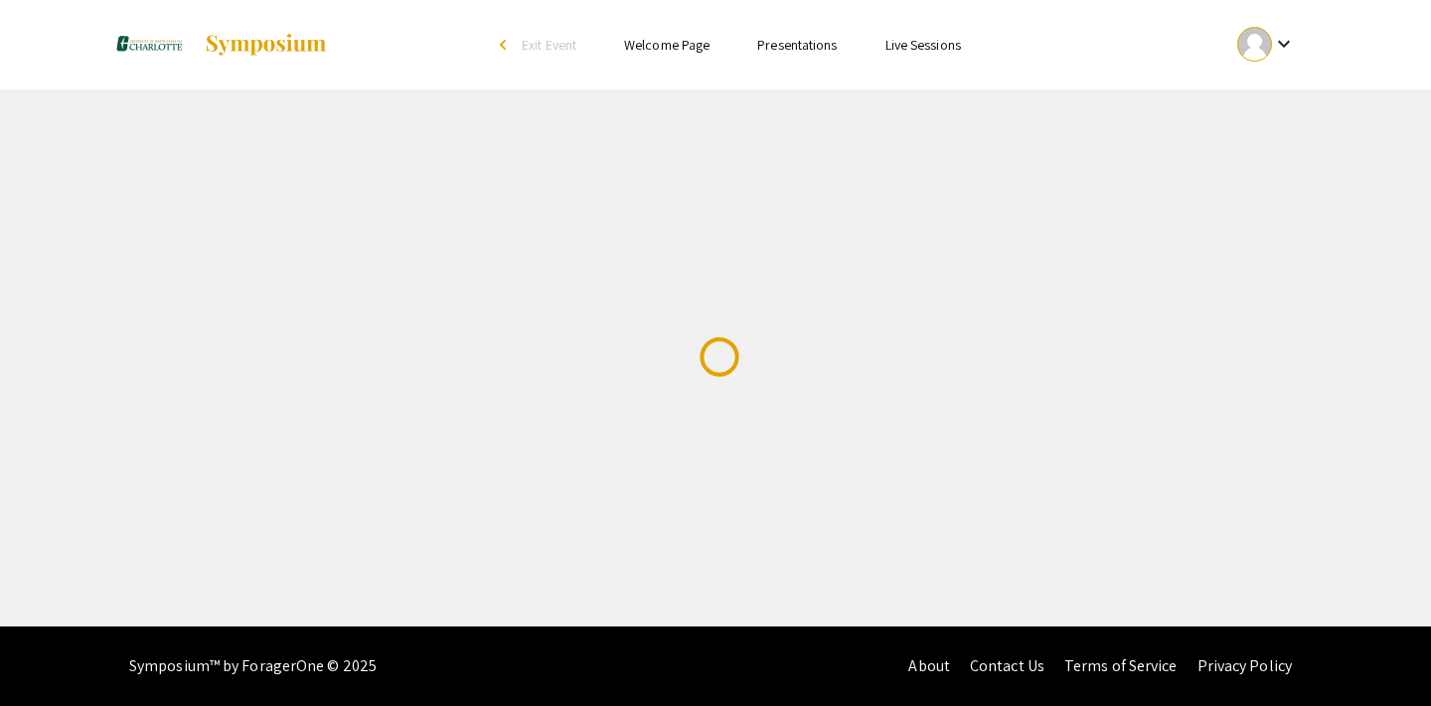
scroll to position [0, 0]
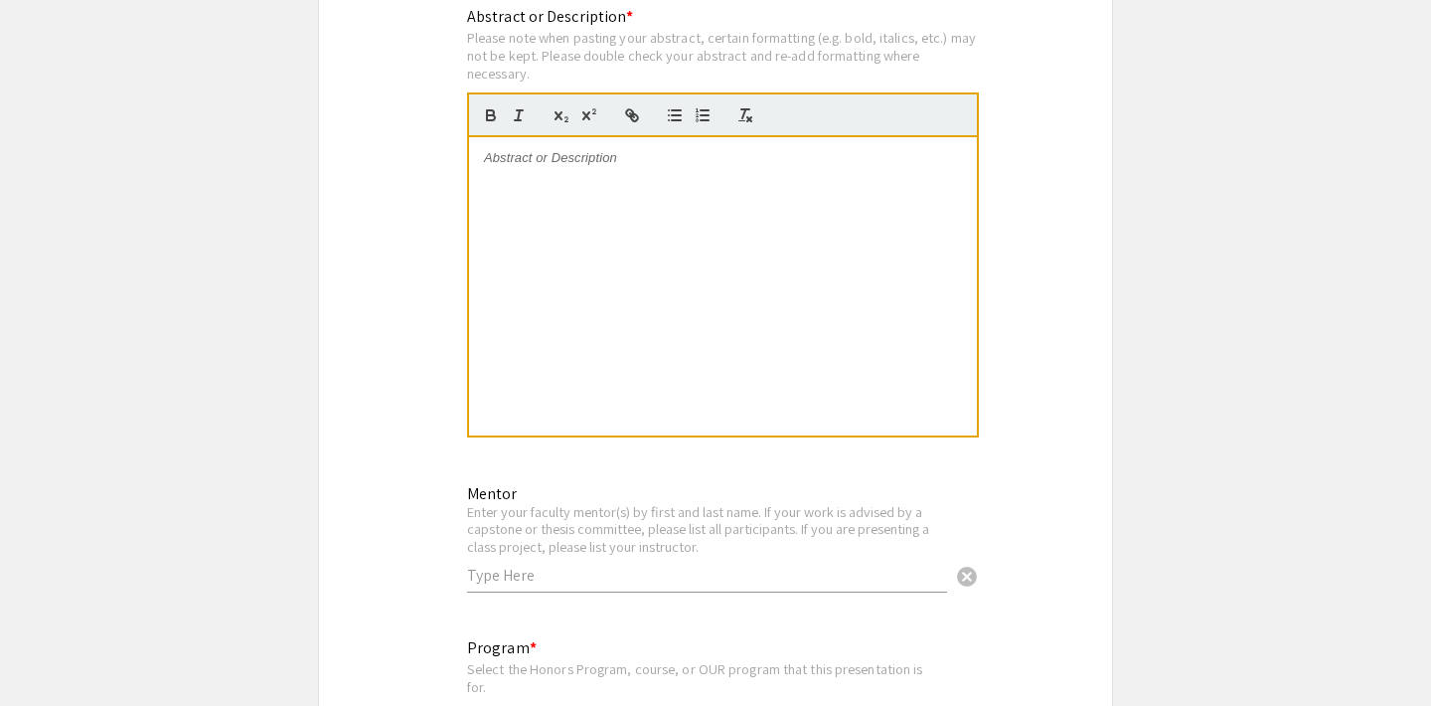
scroll to position [1718, 0]
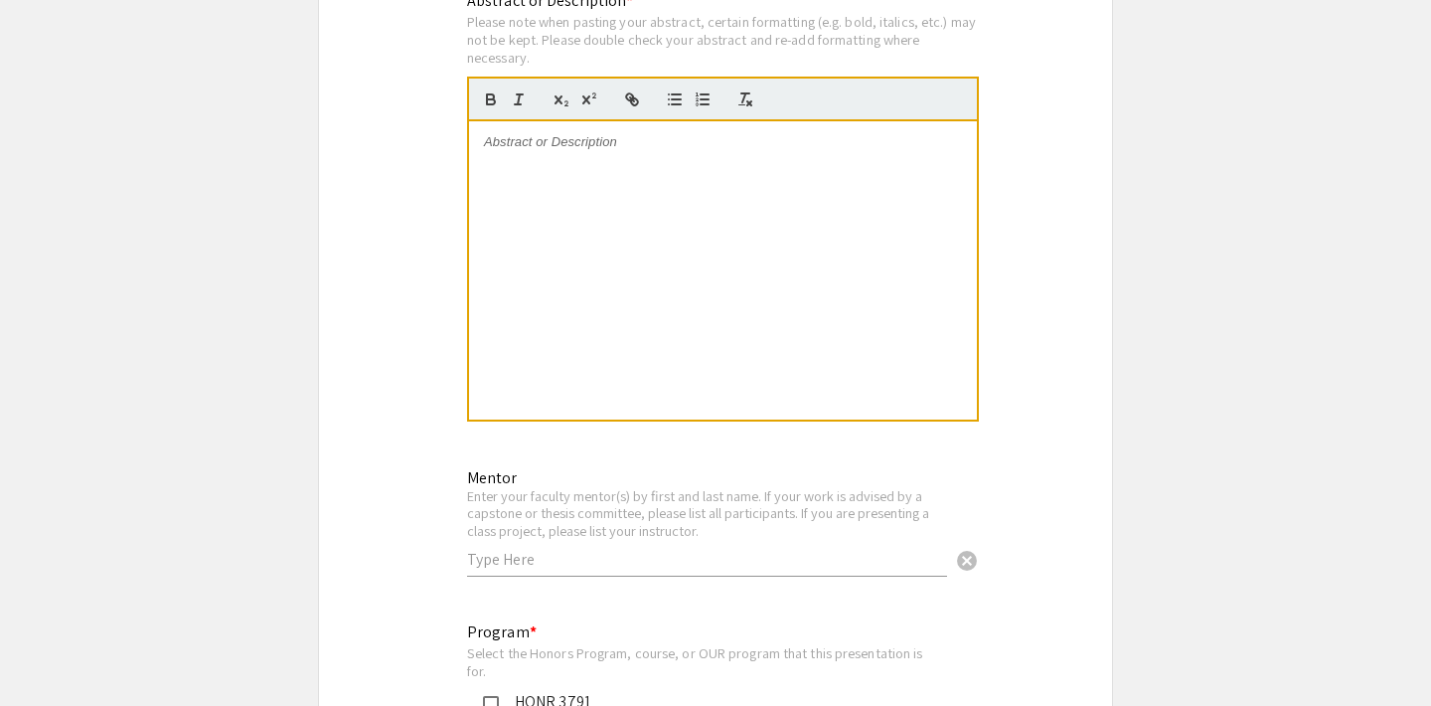
click at [731, 334] on div at bounding box center [723, 270] width 508 height 298
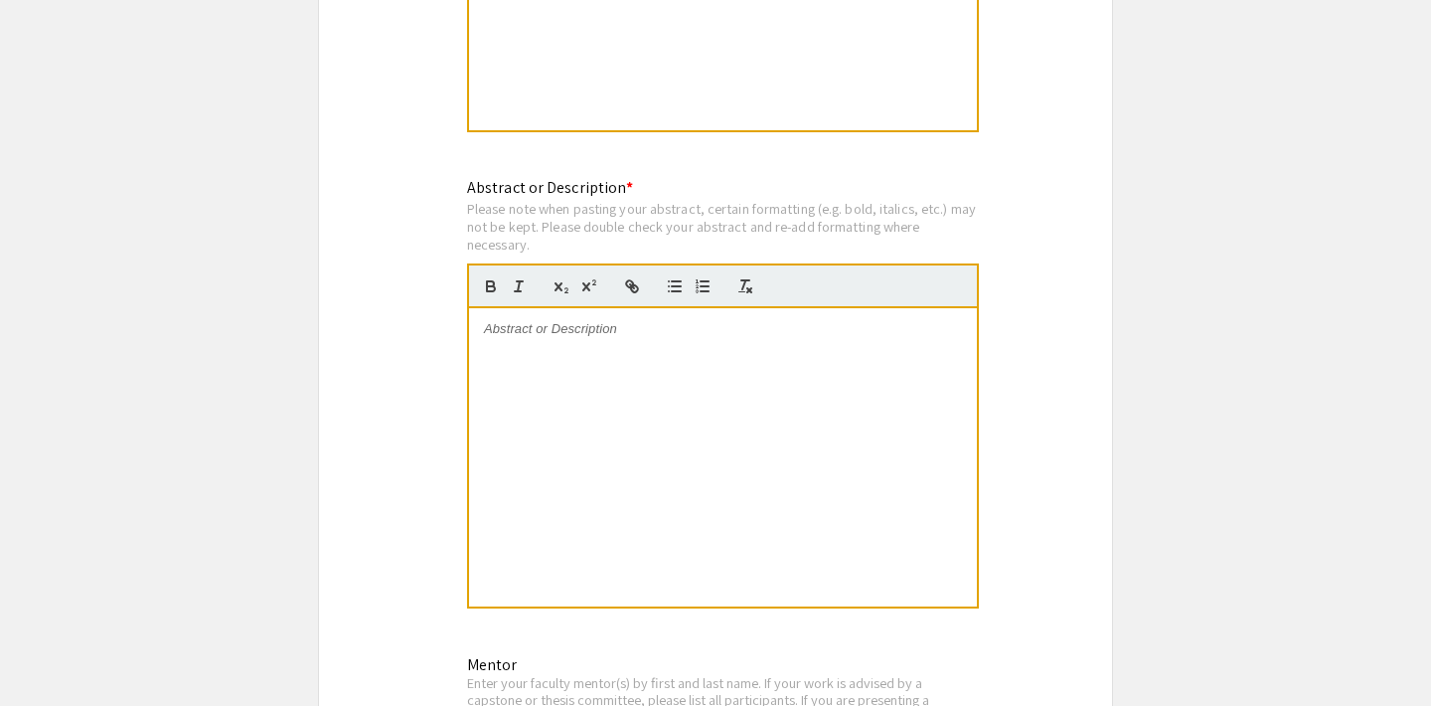
scroll to position [1495, 0]
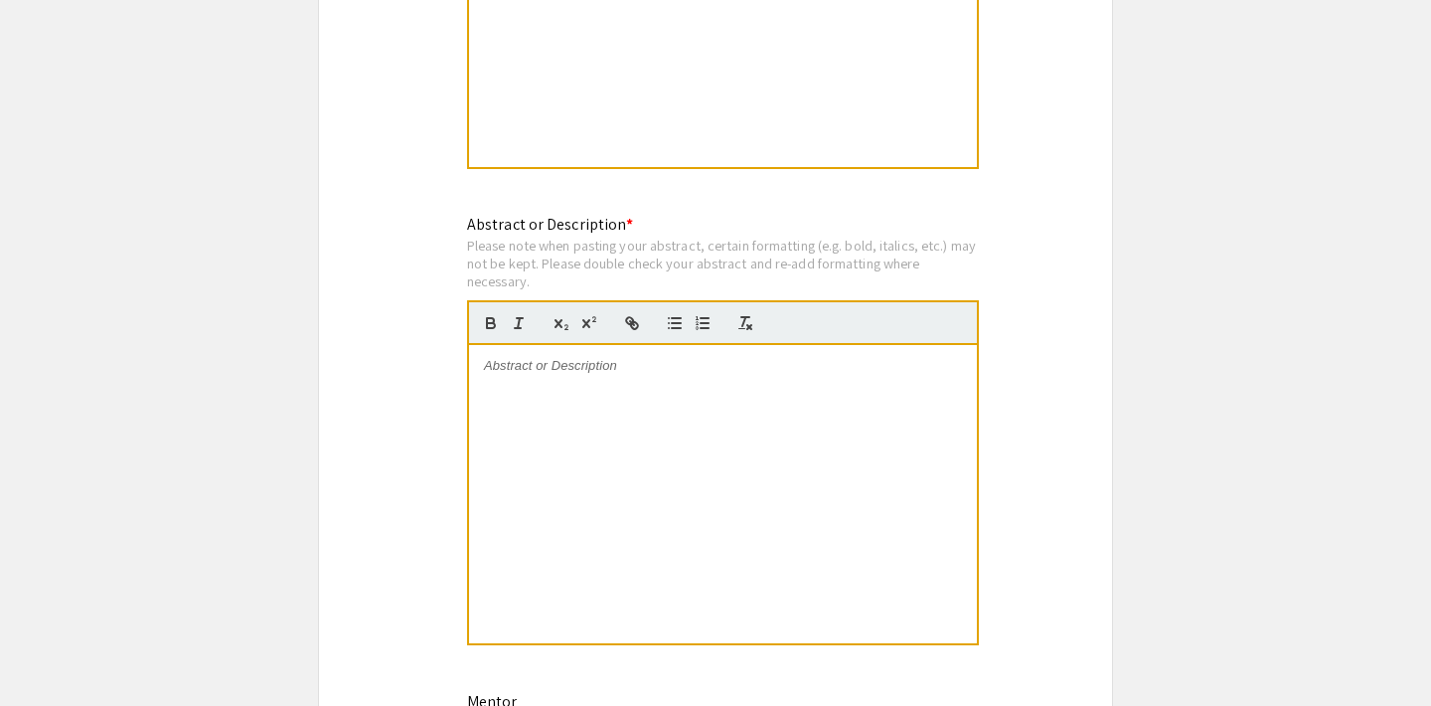
drag, startPoint x: 471, startPoint y: 249, endPoint x: 558, endPoint y: 287, distance: 94.4
click at [558, 287] on div "Please note when pasting your abstract, certain formatting (e.g. bold, italics,…" at bounding box center [723, 263] width 512 height 53
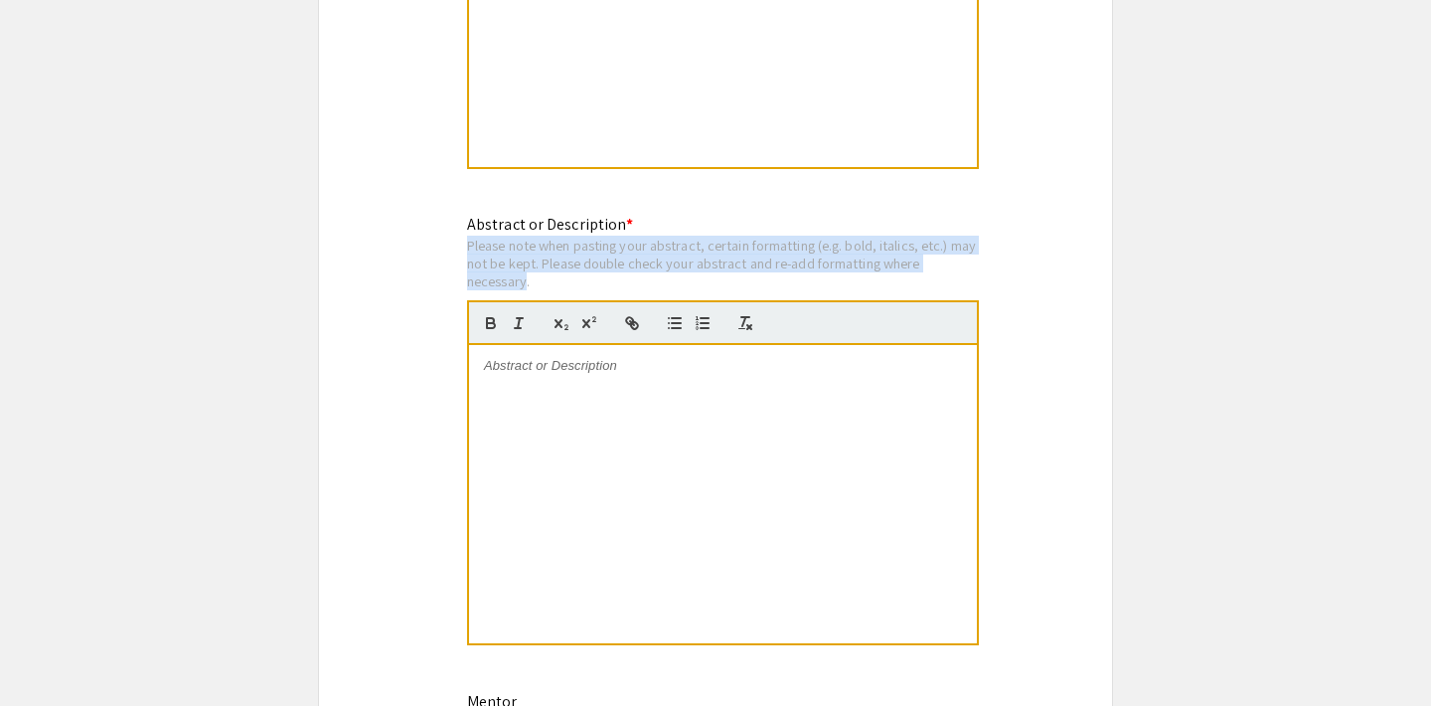
drag, startPoint x: 527, startPoint y: 283, endPoint x: 459, endPoint y: 241, distance: 80.0
click at [459, 241] on div "Abstract or Description * Please note when pasting your abstract, certain forma…" at bounding box center [715, 442] width 527 height 459
copy div "Please note when pasting your abstract, certain formatting (e.g. bold, italics,…"
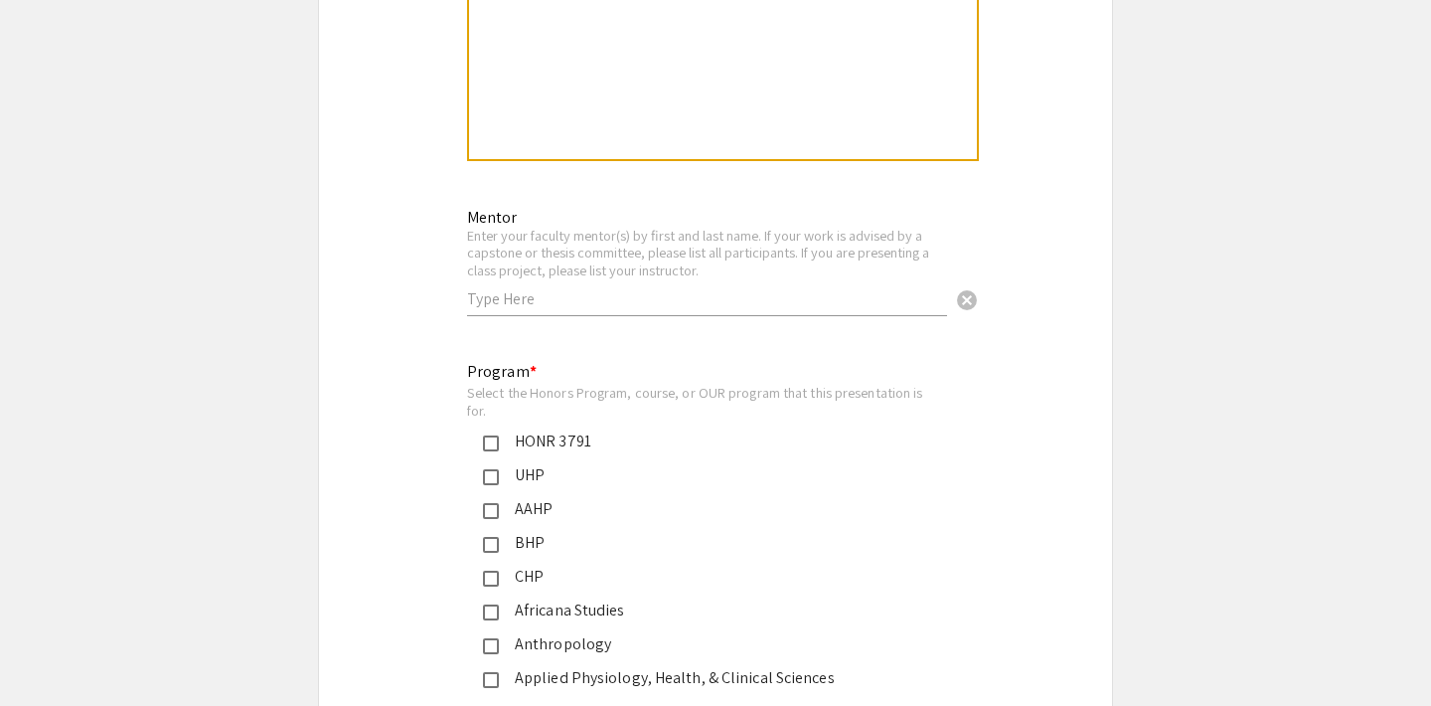
scroll to position [1975, 0]
click at [565, 271] on div "Enter your faculty mentor(s) by first and last name. If your work is advised by…" at bounding box center [707, 257] width 480 height 53
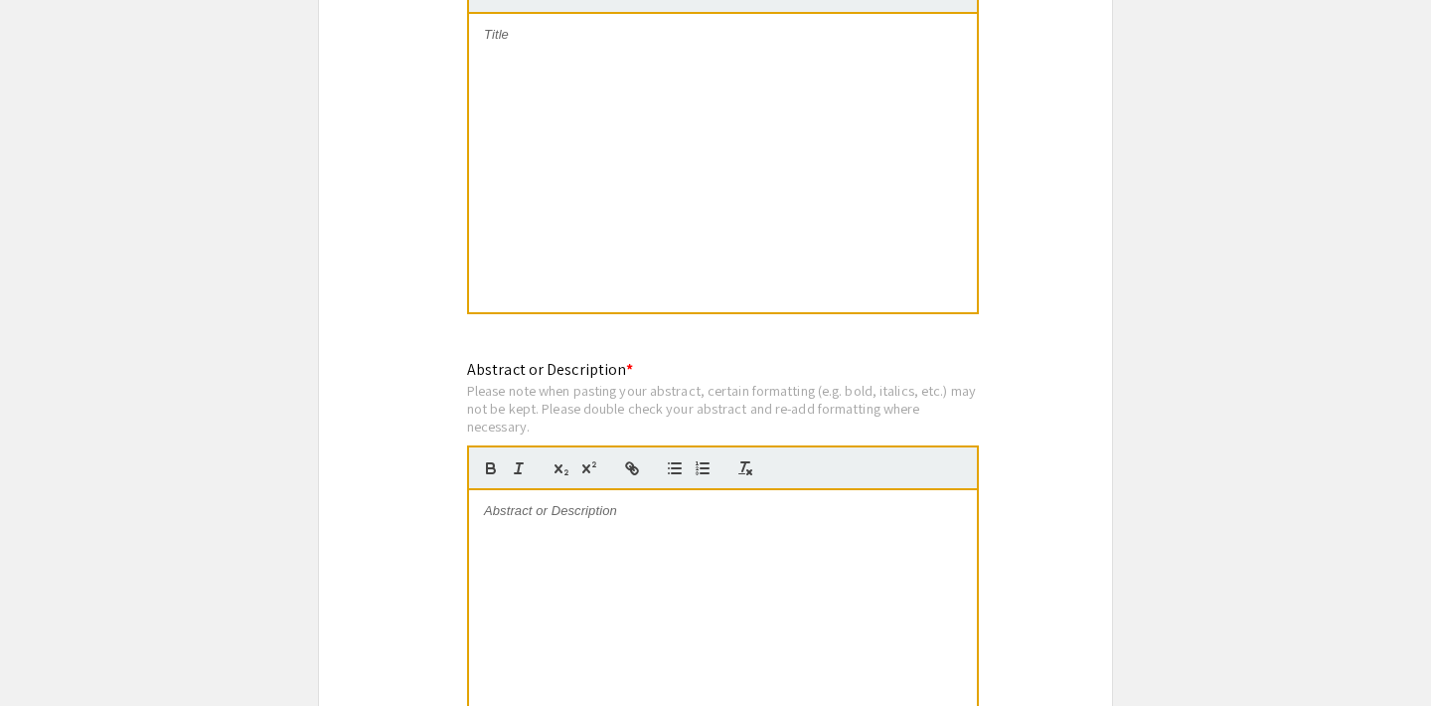
scroll to position [1368, 0]
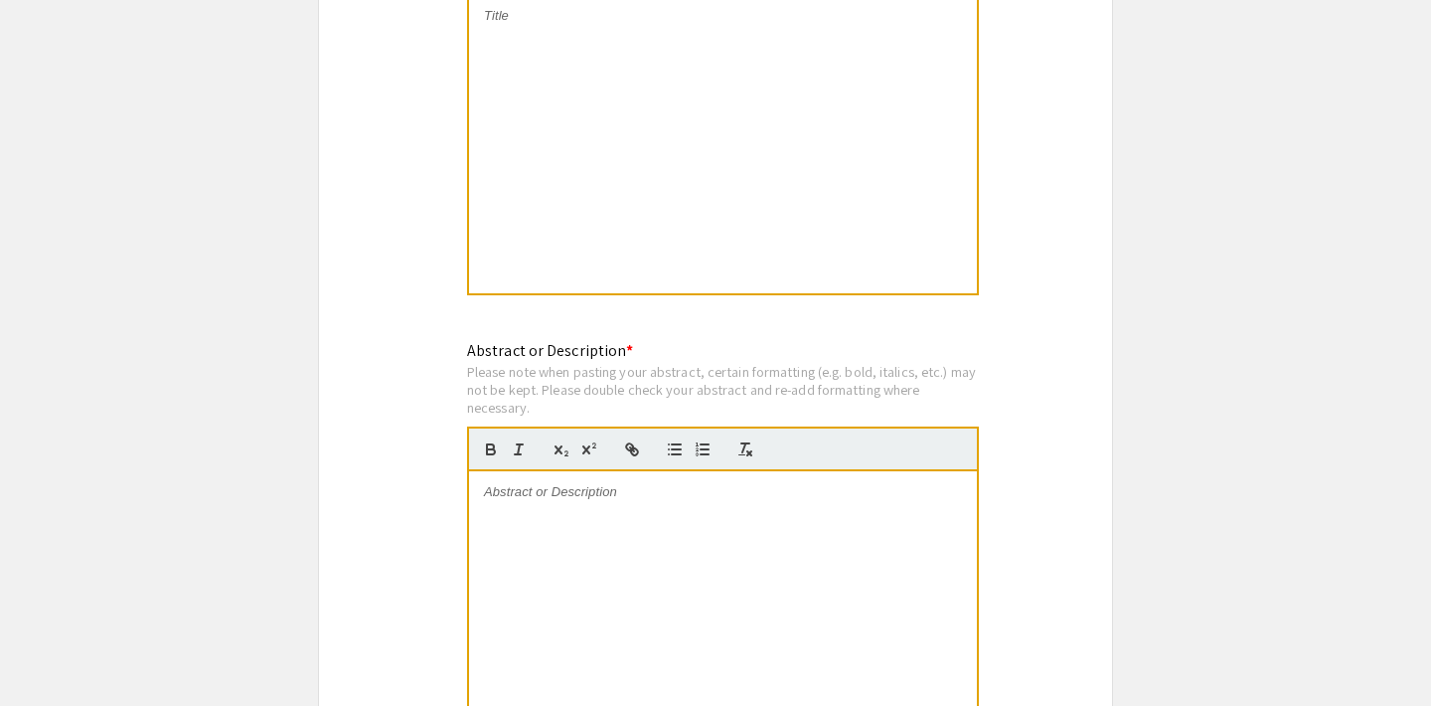
click at [619, 561] on div at bounding box center [723, 620] width 508 height 298
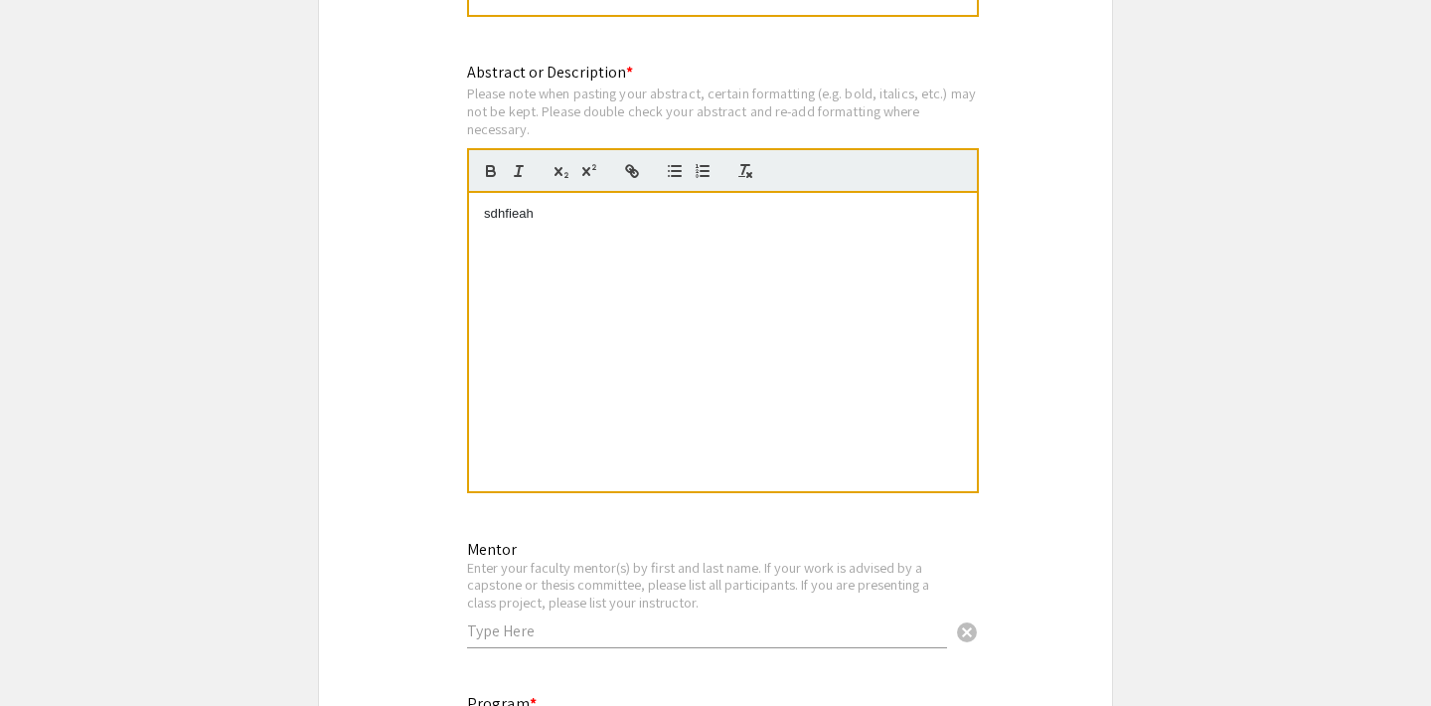
scroll to position [1645, 0]
click at [580, 295] on div "sdhfieahr" at bounding box center [723, 344] width 508 height 298
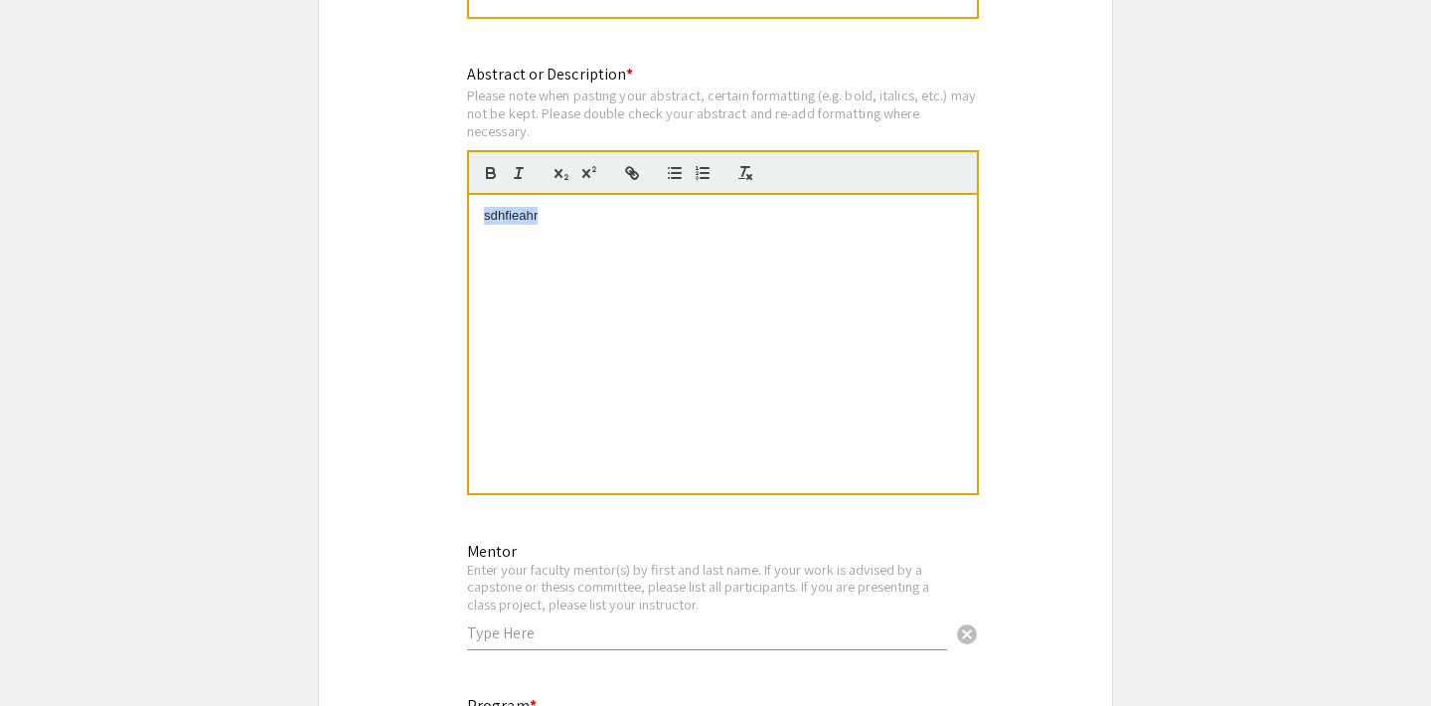
click at [580, 295] on div "sdhfieahr" at bounding box center [723, 344] width 508 height 298
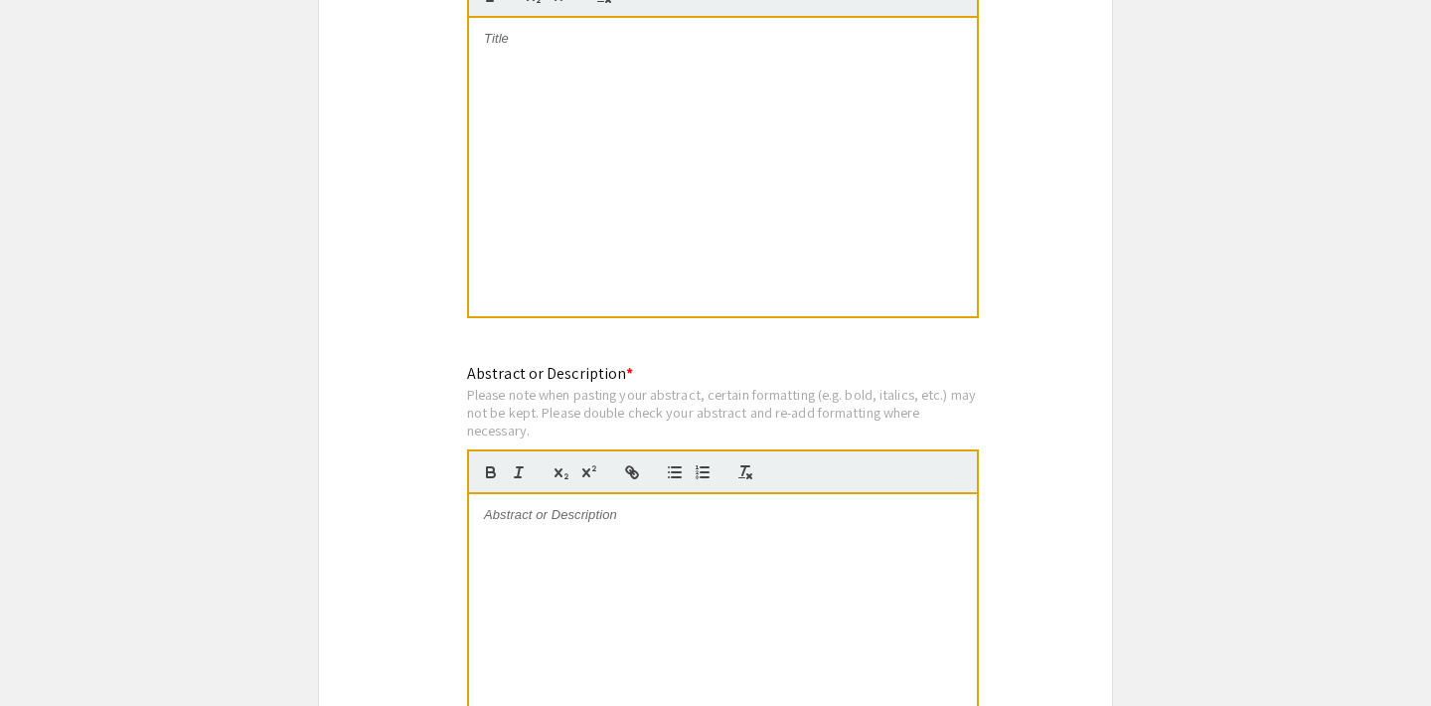
click at [597, 165] on div at bounding box center [723, 167] width 508 height 298
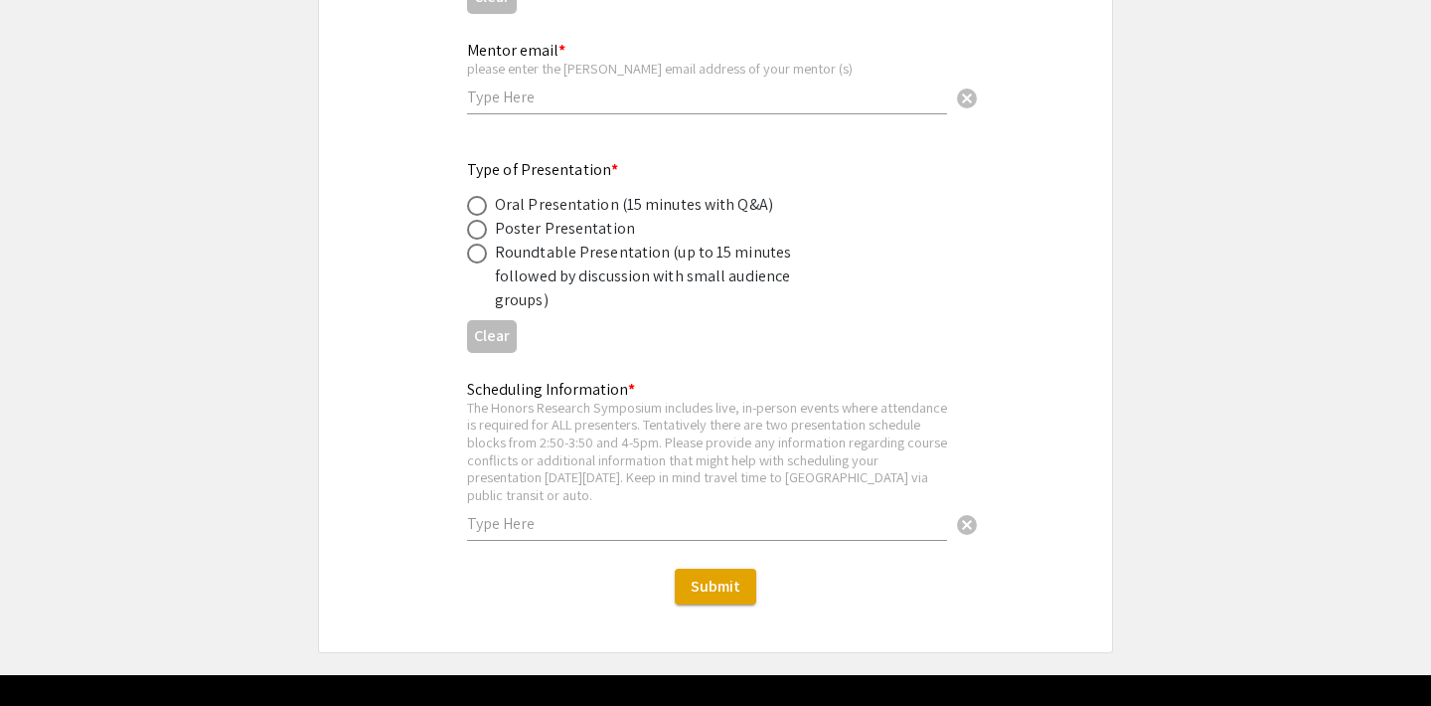
scroll to position [3591, 0]
